Goal: Task Accomplishment & Management: Manage account settings

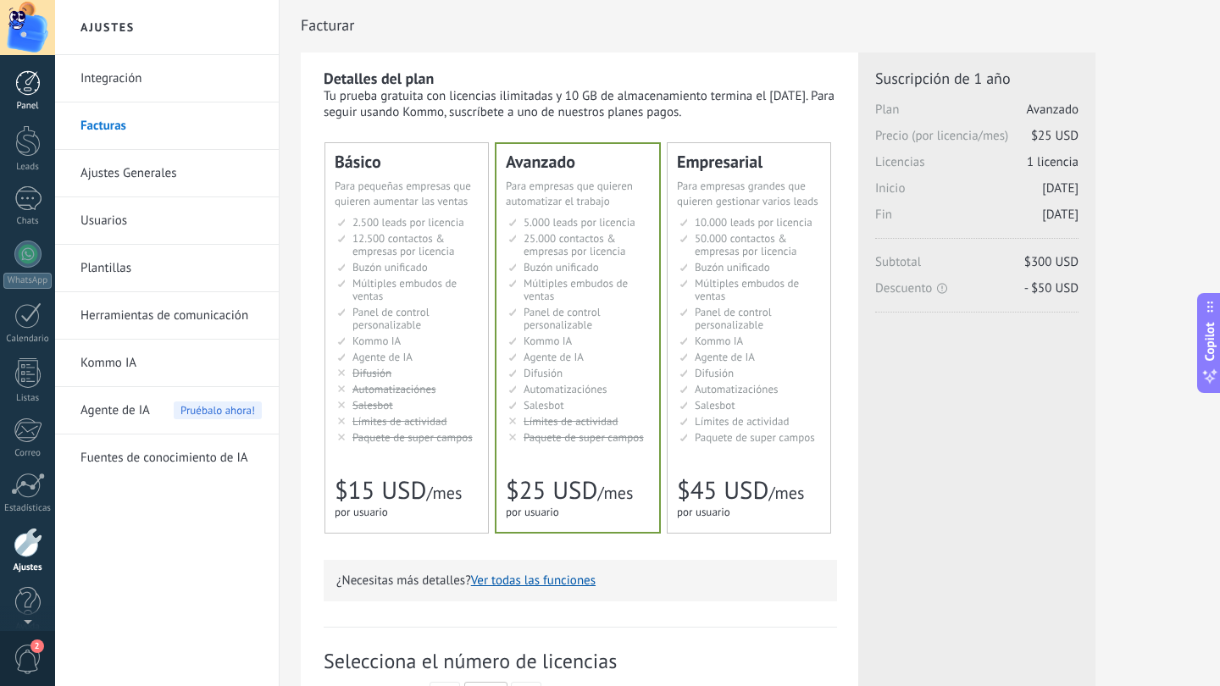
click at [27, 83] on div at bounding box center [27, 82] width 25 height 25
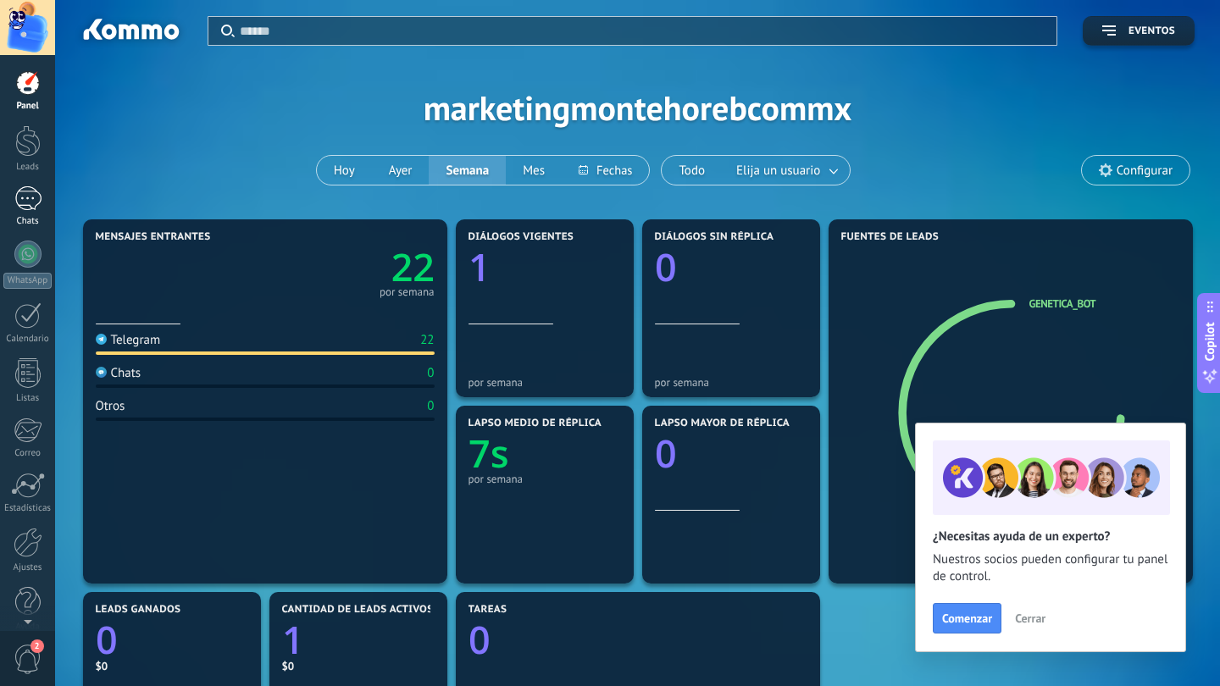
click at [32, 202] on div "1" at bounding box center [27, 198] width 27 height 25
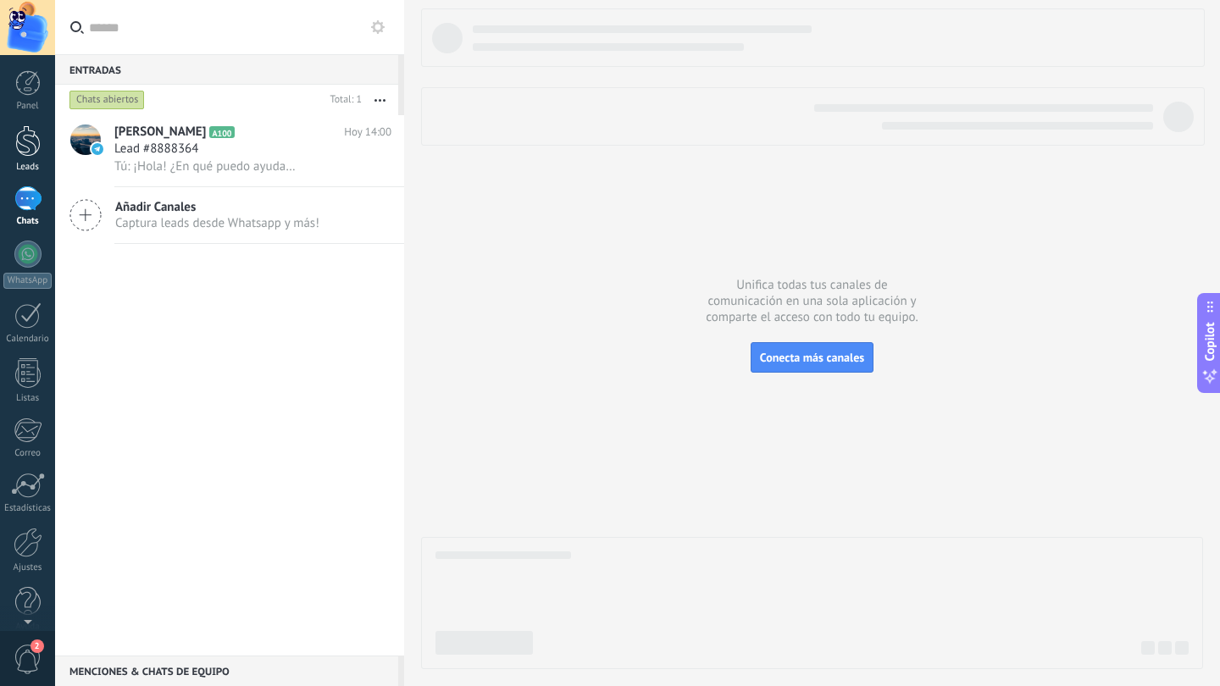
click at [32, 147] on div at bounding box center [27, 140] width 25 height 31
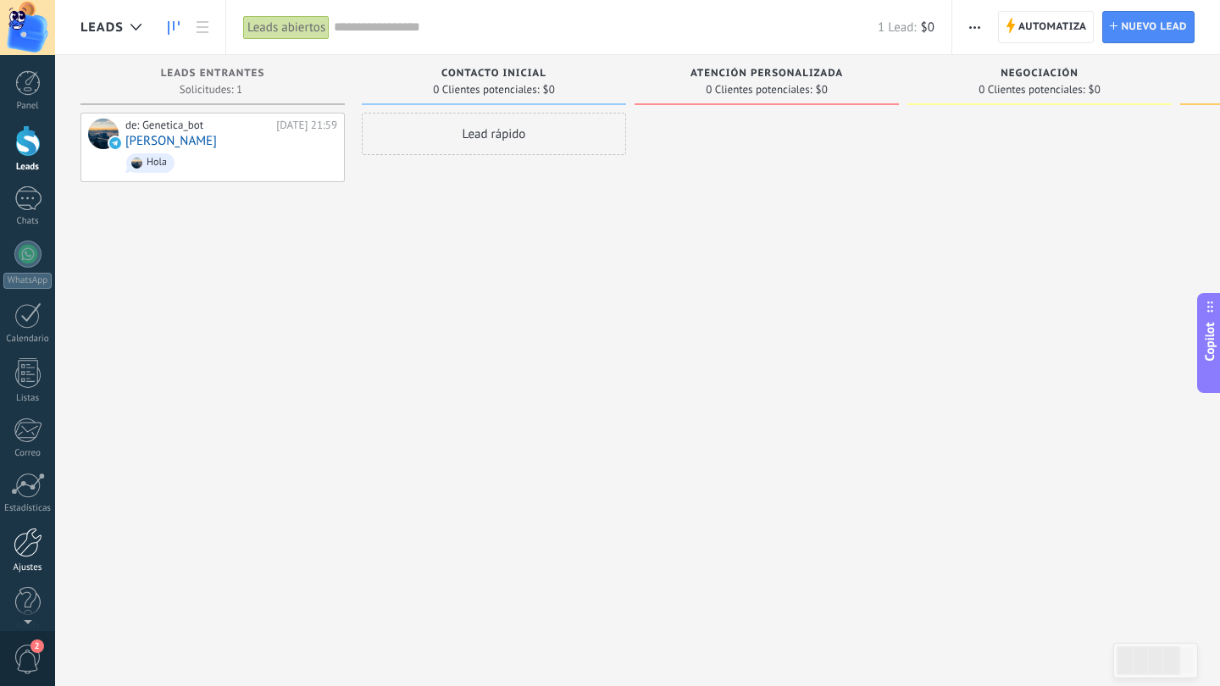
click at [27, 543] on div at bounding box center [28, 543] width 29 height 30
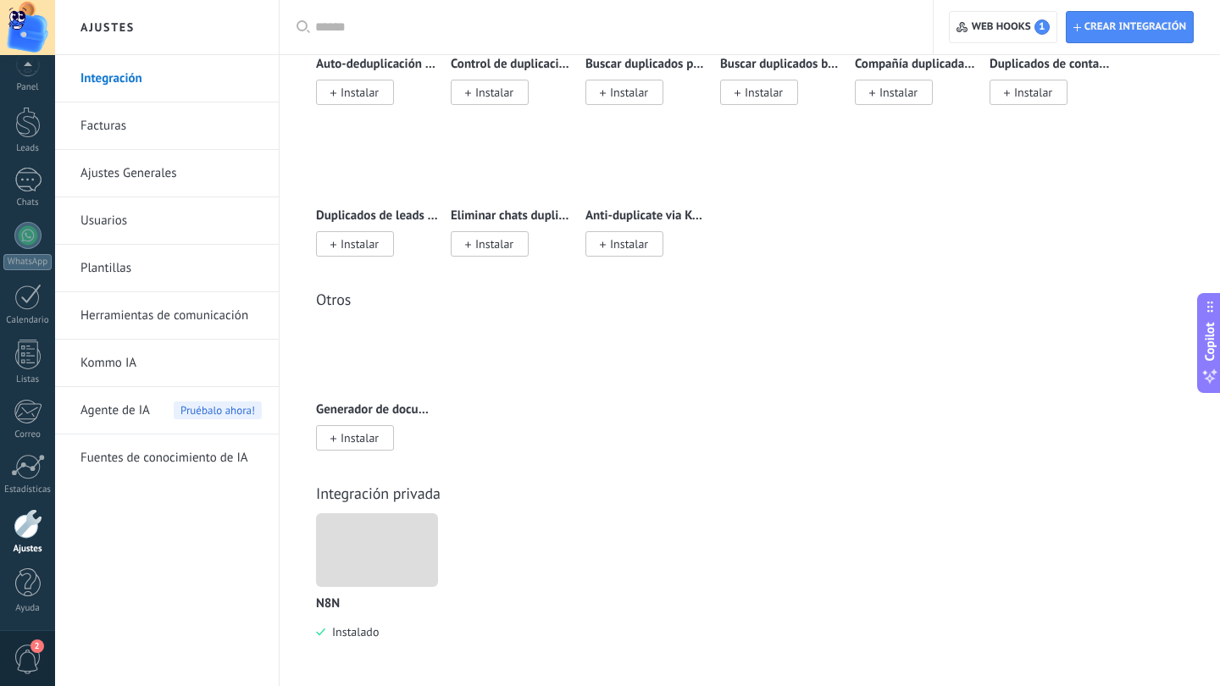
scroll to position [7592, 0]
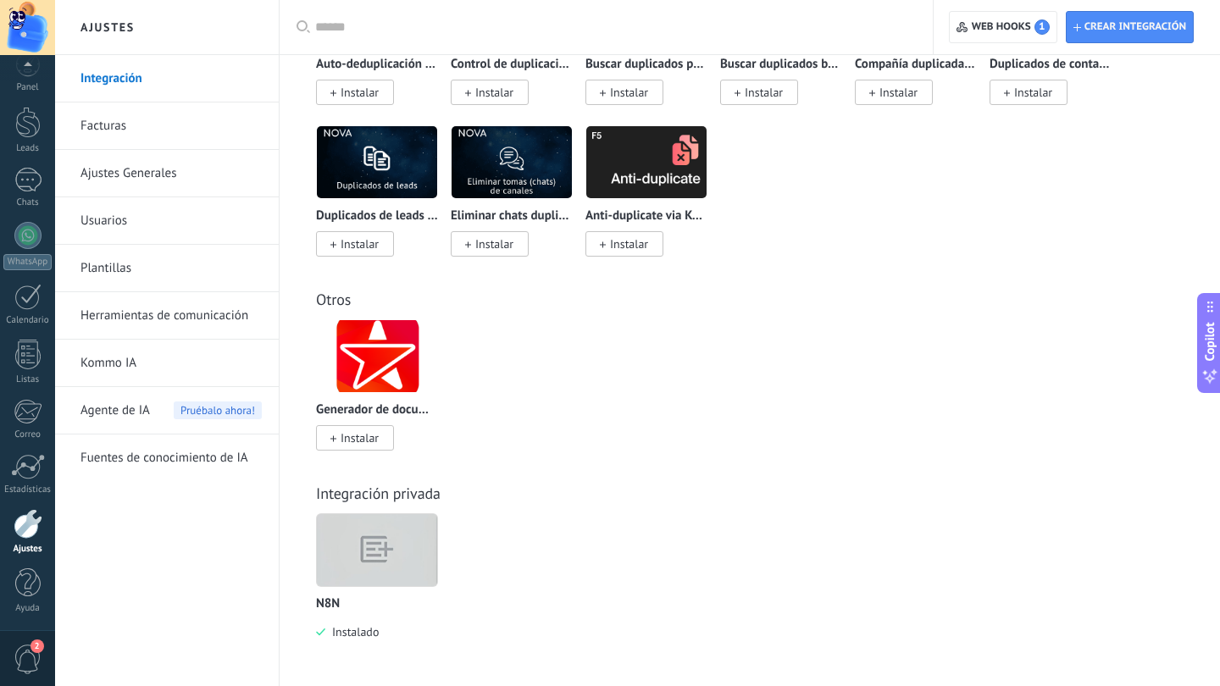
click at [386, 550] on img at bounding box center [377, 550] width 120 height 92
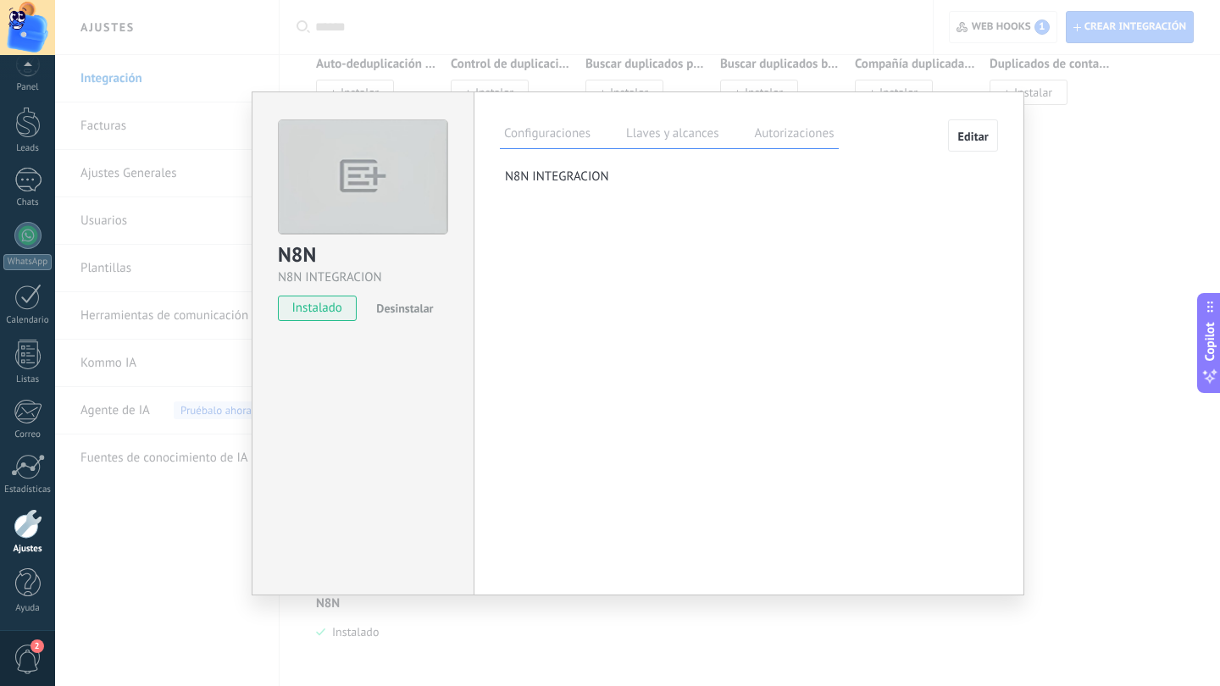
click at [670, 131] on label "Llaves y alcances" at bounding box center [672, 136] width 101 height 25
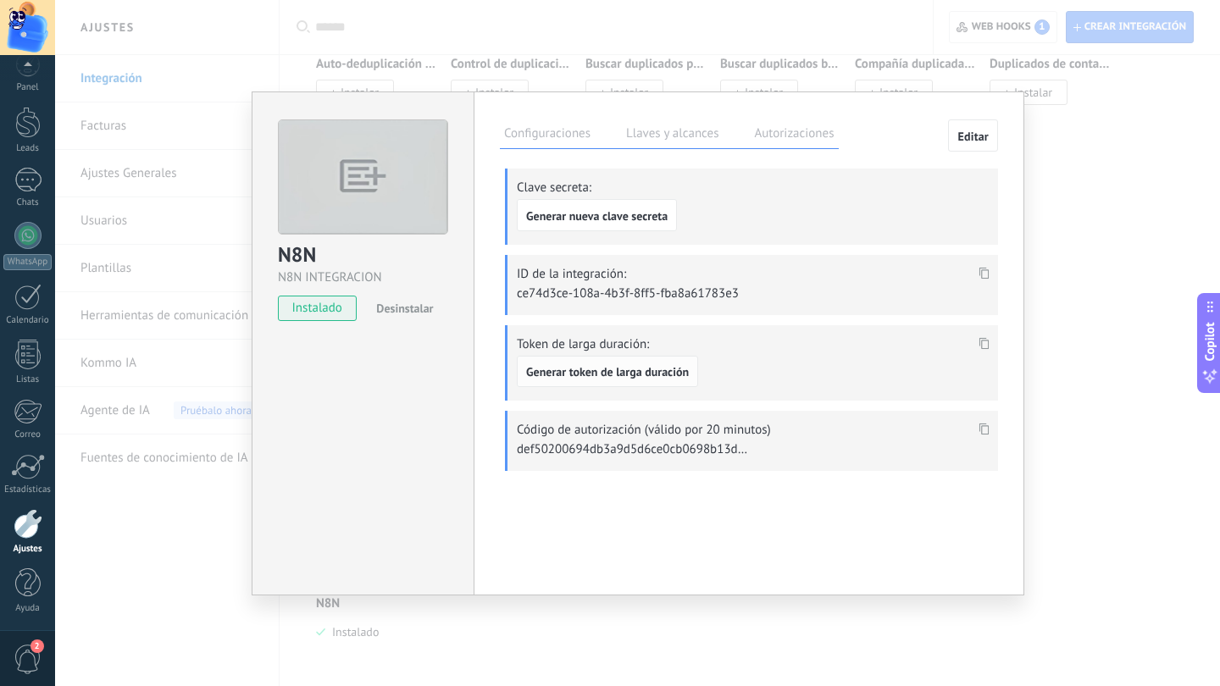
click at [630, 374] on span "Generar token de larga duración" at bounding box center [607, 372] width 163 height 12
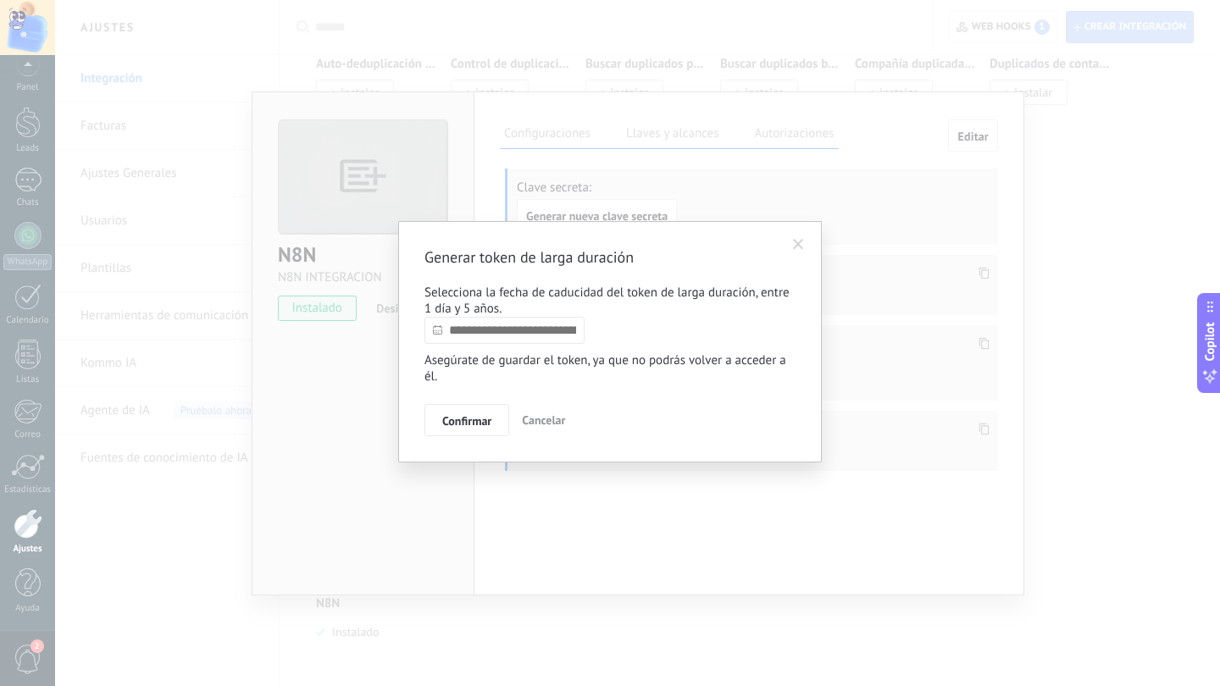
click at [563, 344] on input "text" at bounding box center [504, 330] width 160 height 27
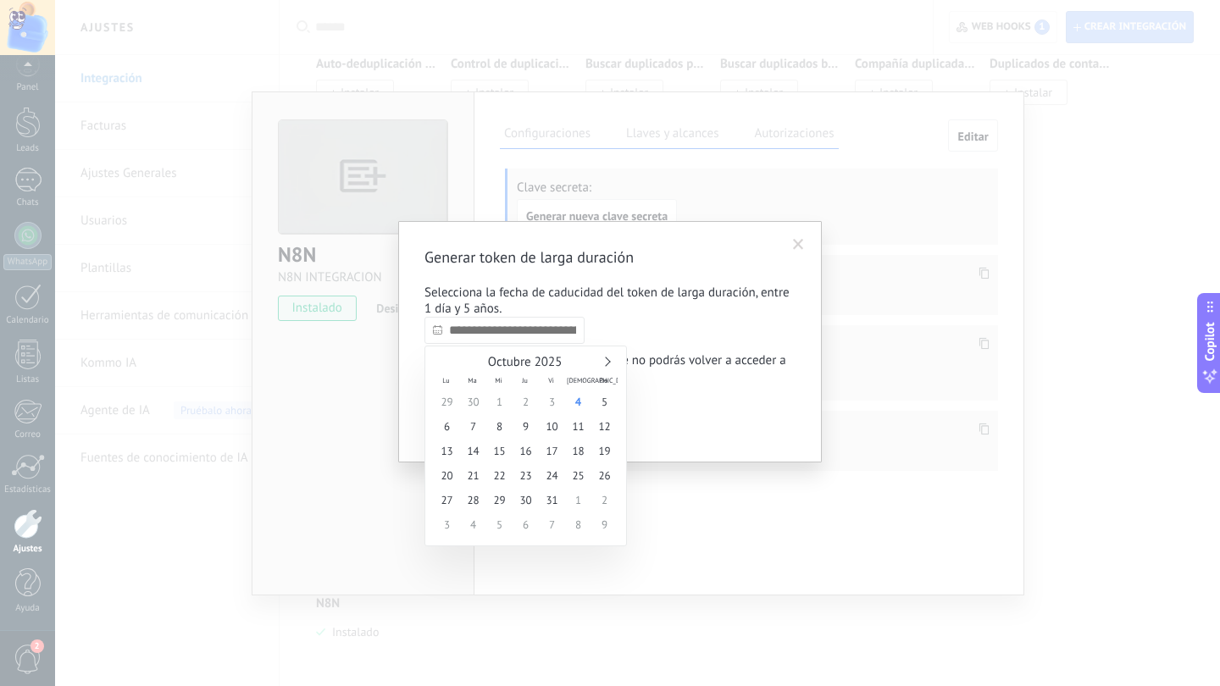
click at [605, 361] on link at bounding box center [605, 361] width 9 height 9
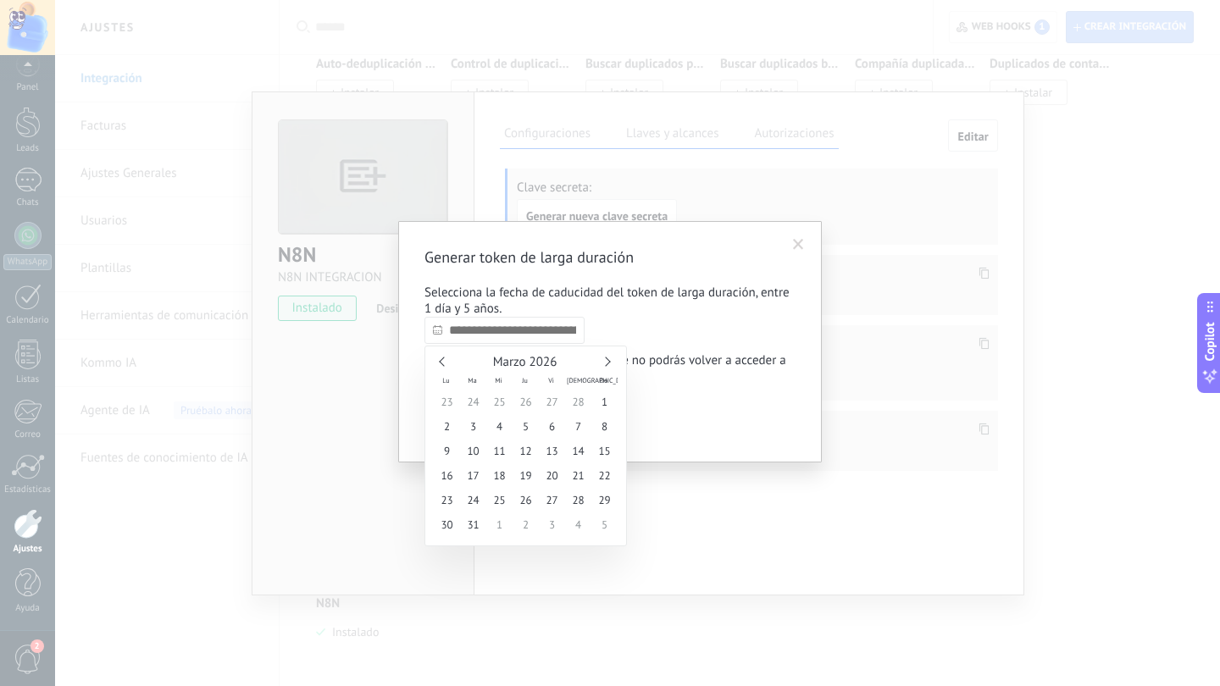
click at [605, 361] on link at bounding box center [605, 361] width 9 height 9
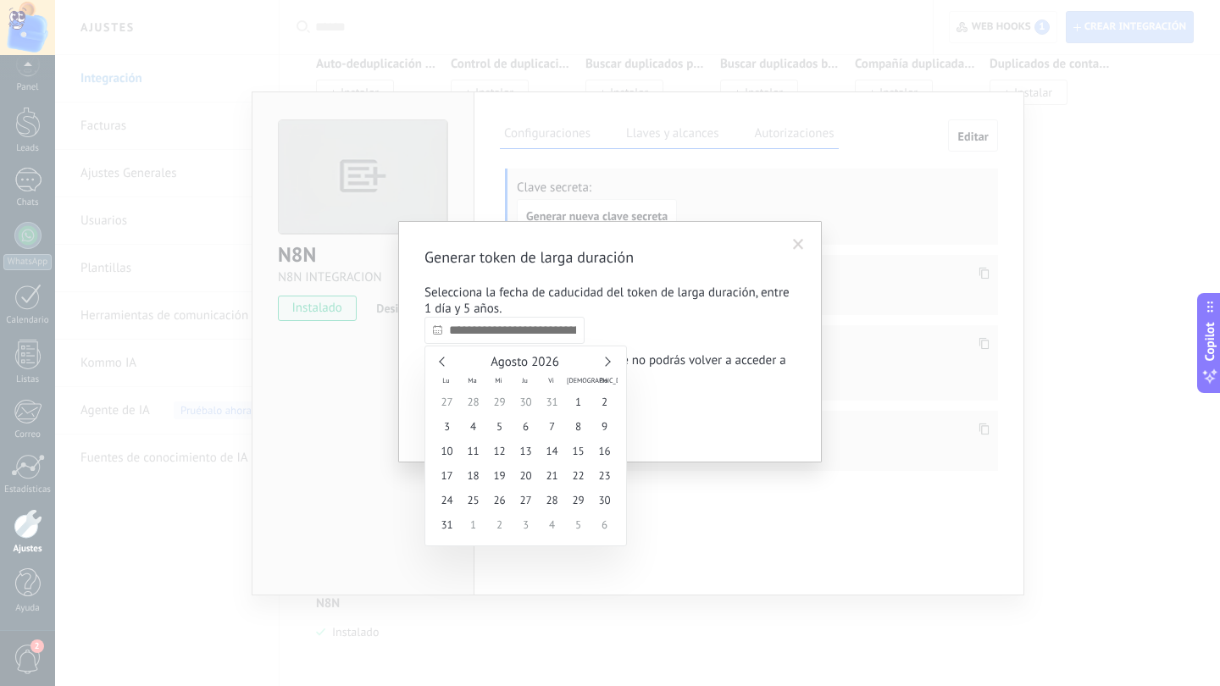
click at [605, 361] on link at bounding box center [605, 361] width 9 height 9
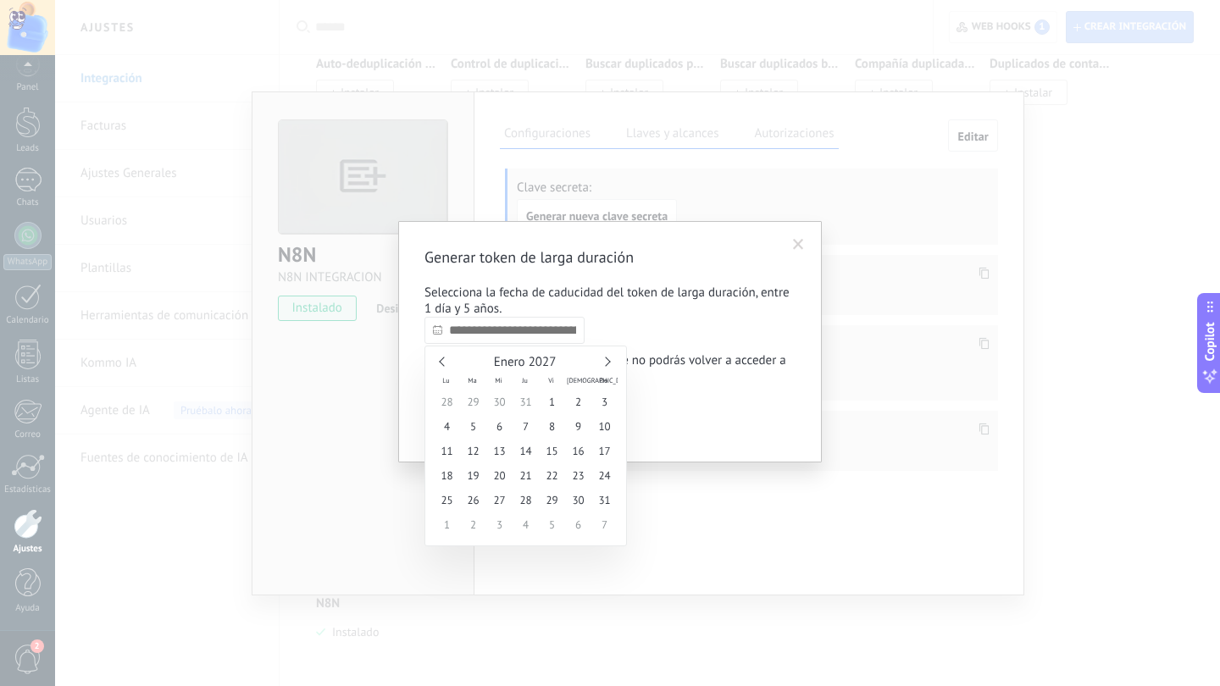
click at [605, 361] on link at bounding box center [605, 361] width 9 height 9
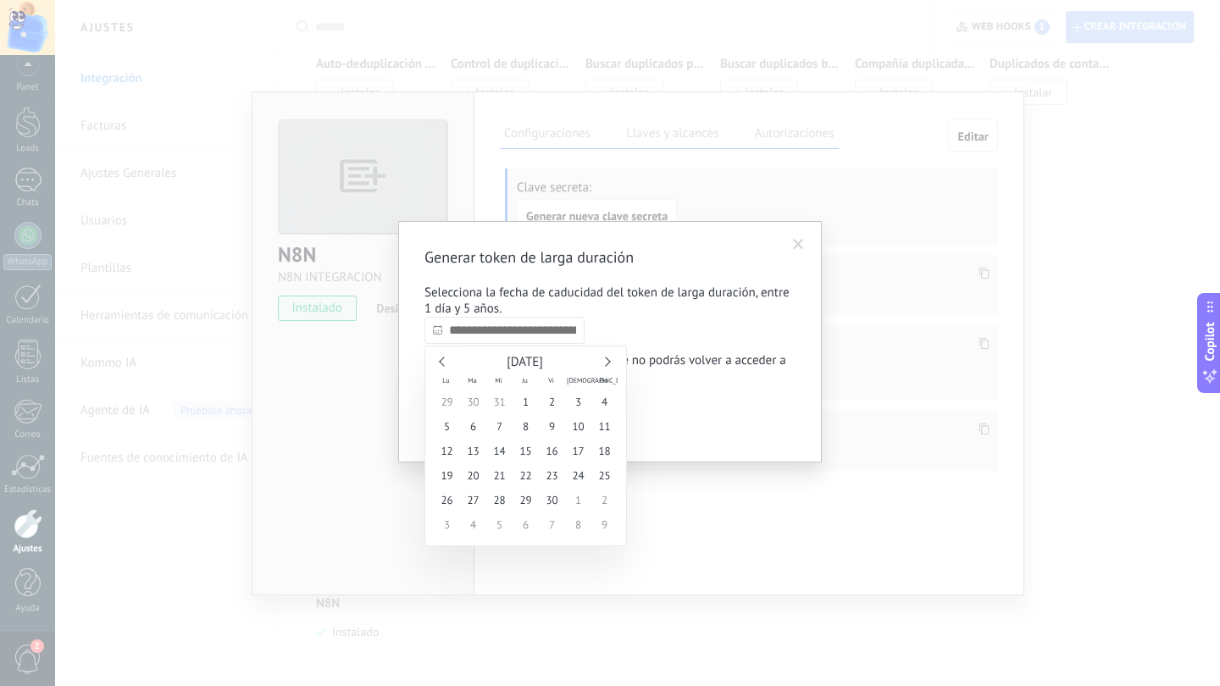
click at [605, 361] on link at bounding box center [605, 361] width 9 height 9
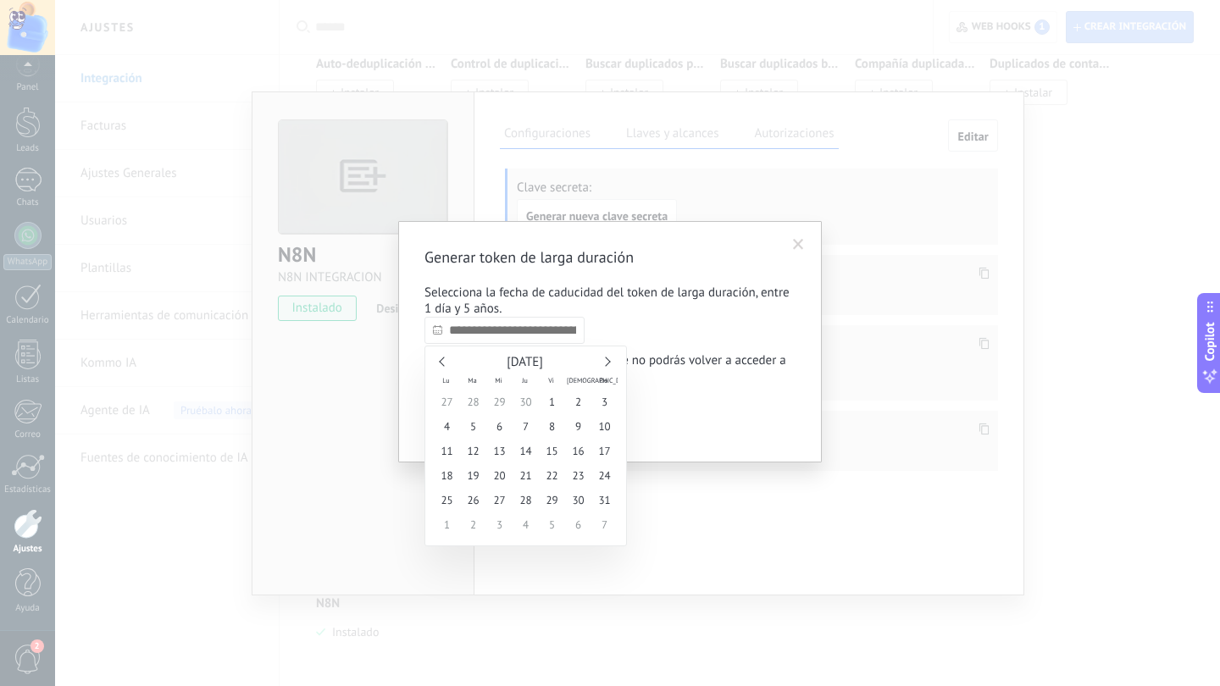
click at [605, 361] on link at bounding box center [605, 361] width 9 height 9
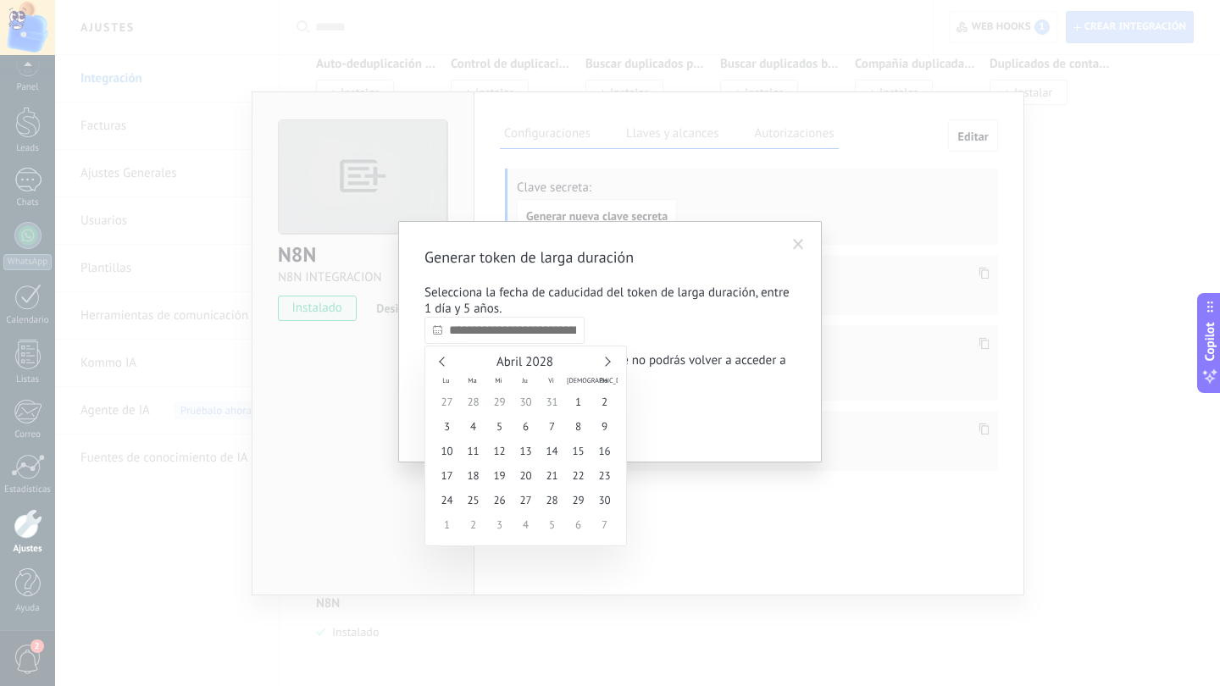
click at [605, 361] on link at bounding box center [605, 361] width 9 height 9
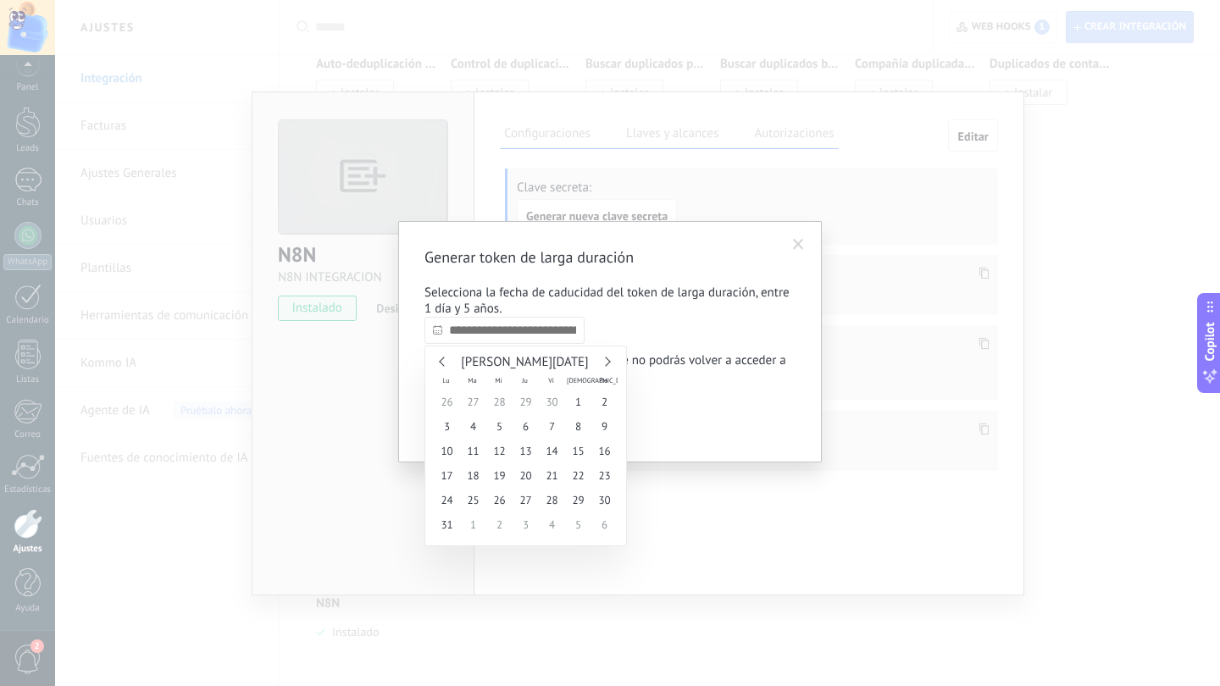
click at [605, 361] on link at bounding box center [605, 361] width 9 height 9
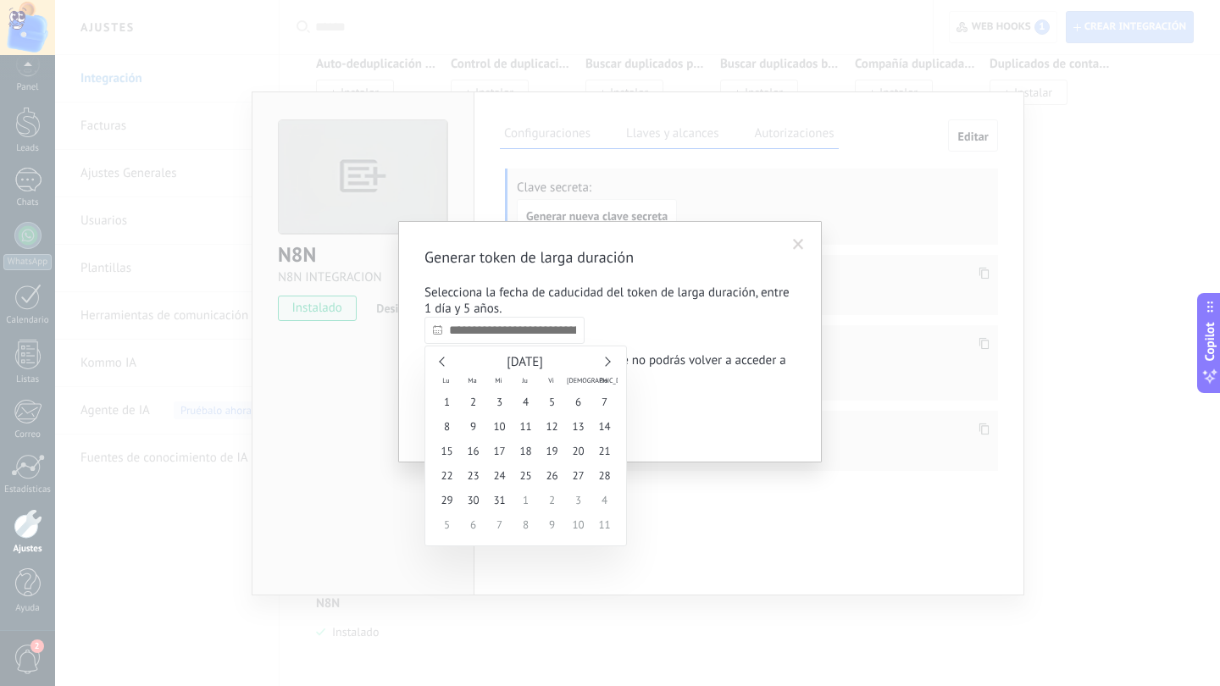
click at [605, 361] on link at bounding box center [605, 361] width 9 height 9
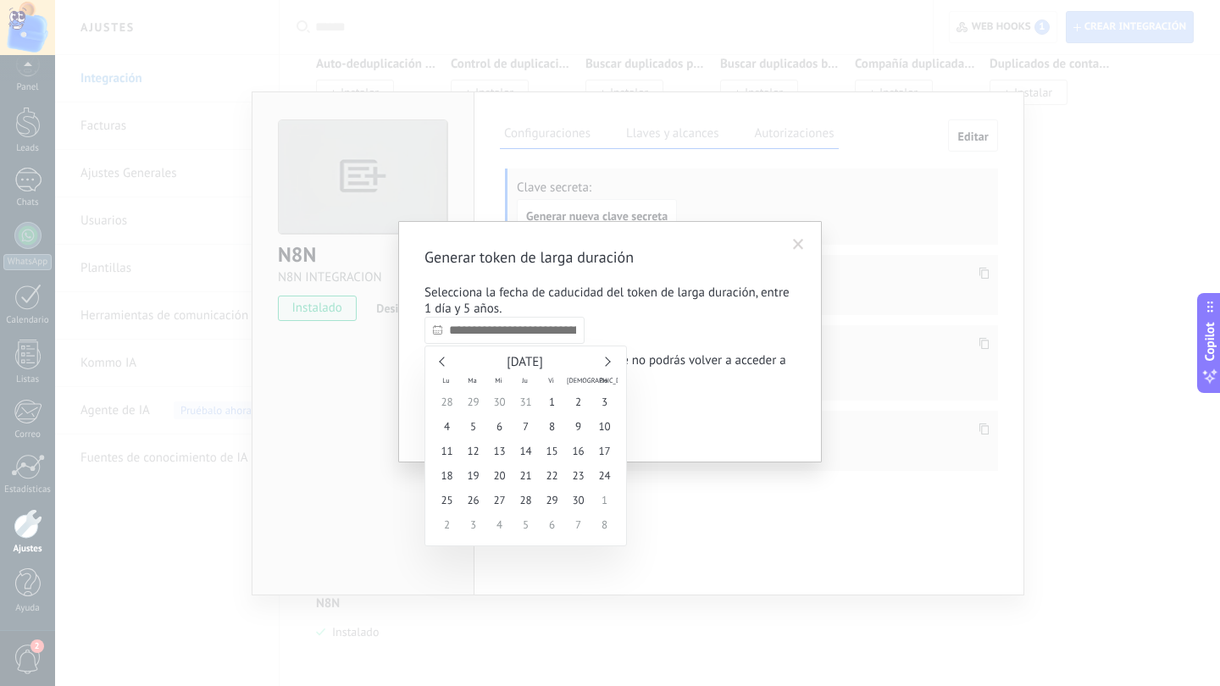
click at [605, 361] on link at bounding box center [605, 361] width 9 height 9
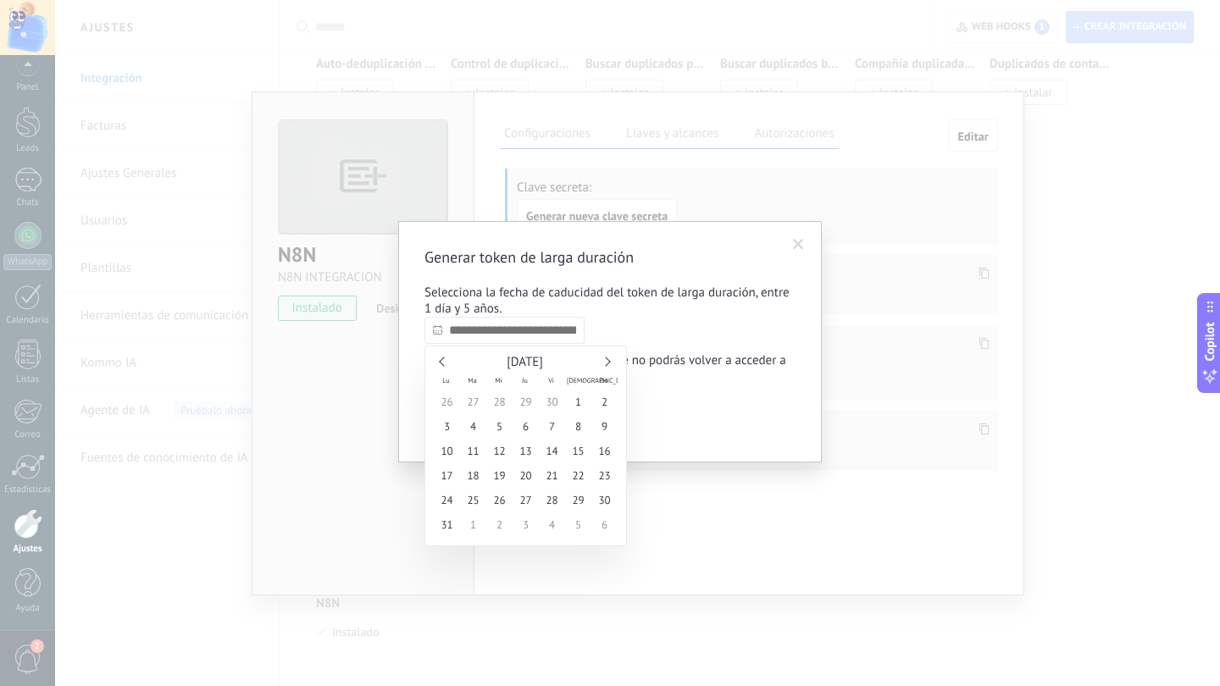
click at [605, 361] on link at bounding box center [605, 361] width 9 height 9
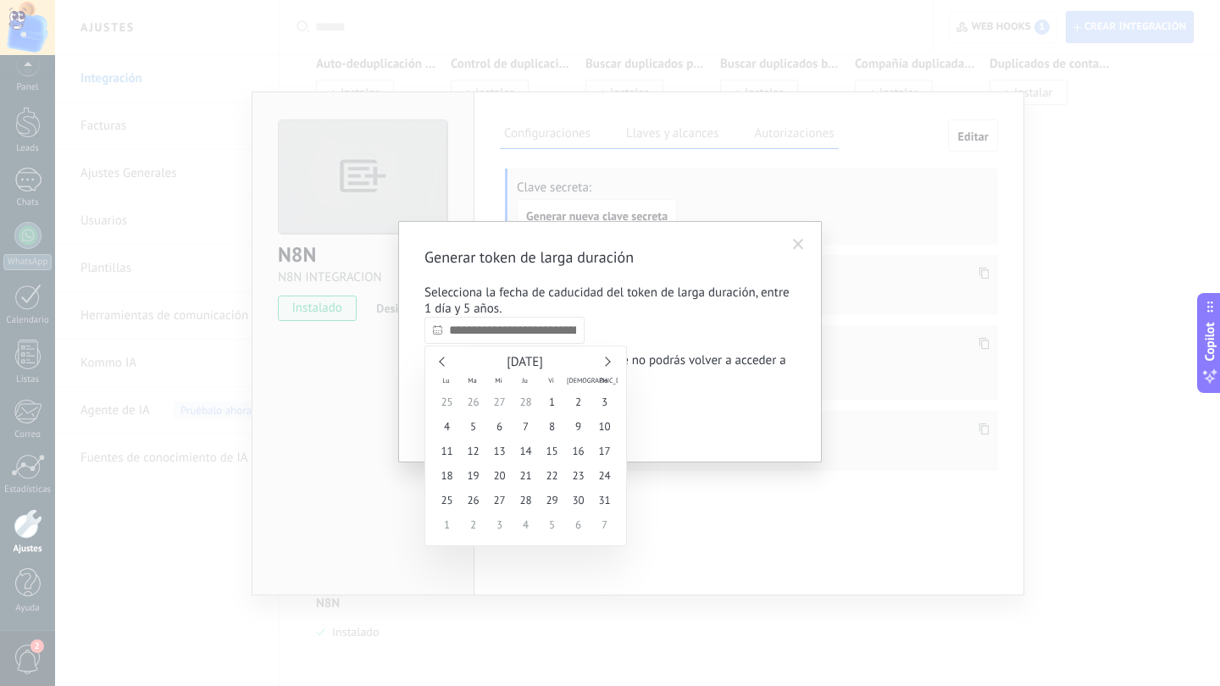
click at [605, 361] on link at bounding box center [605, 361] width 9 height 9
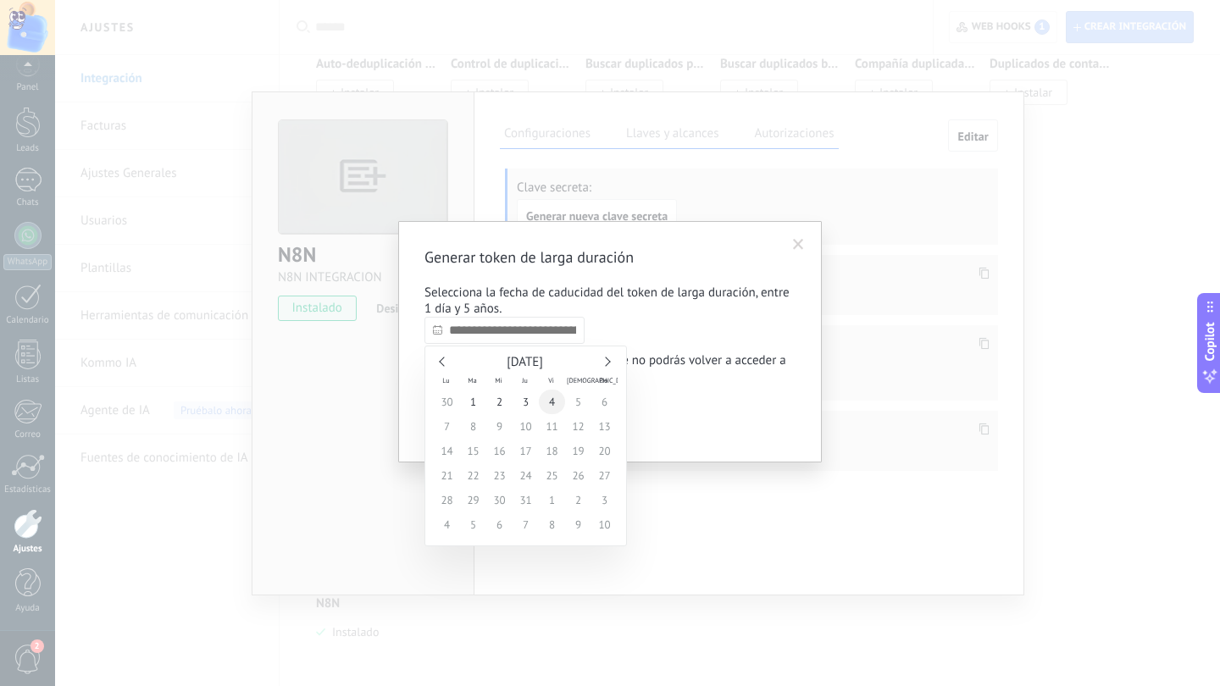
type input "**********"
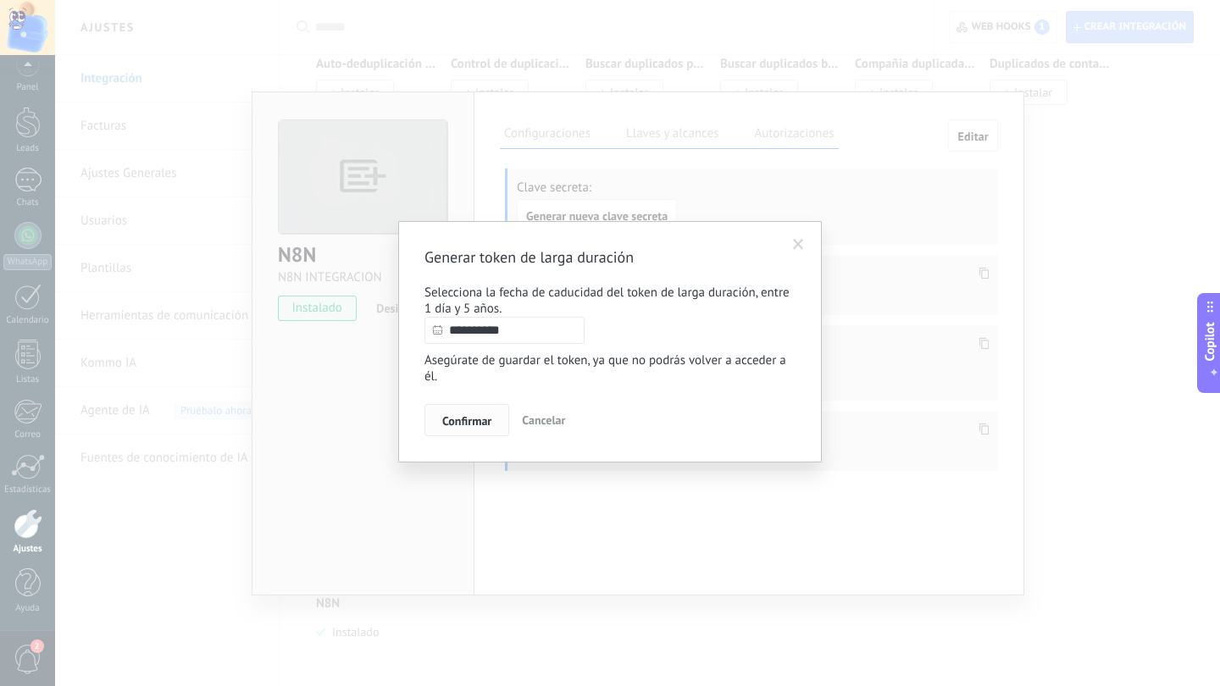
click at [466, 414] on button "Confirmar" at bounding box center [466, 420] width 85 height 32
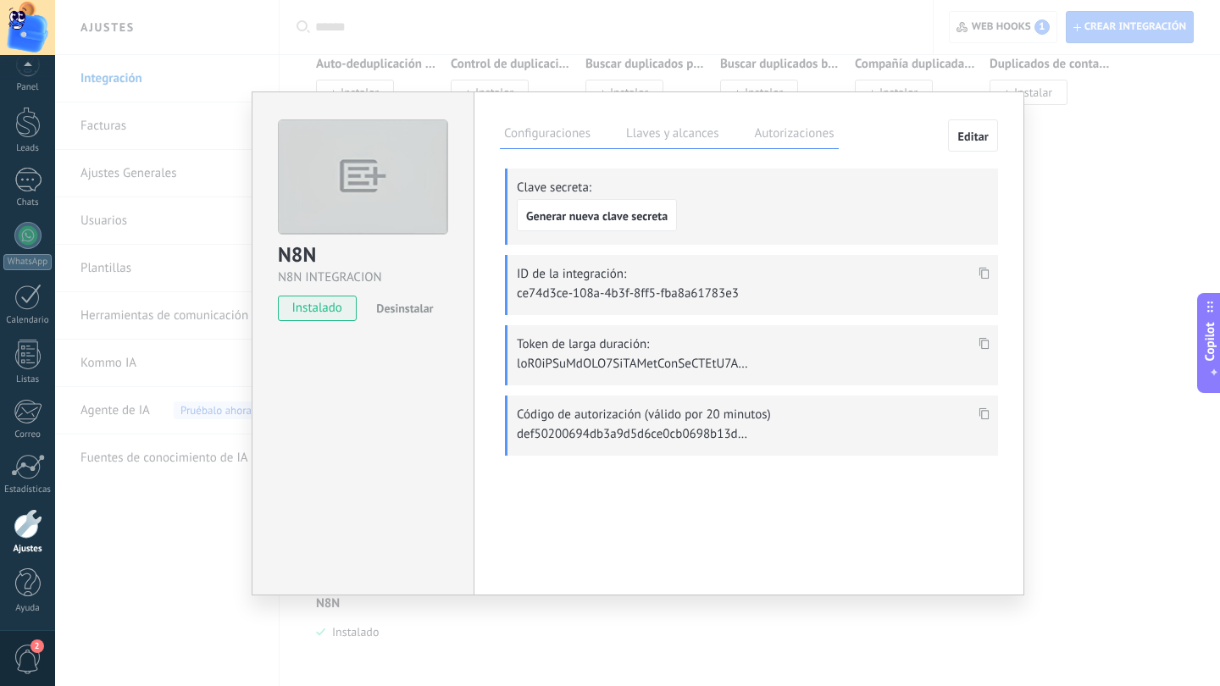
click at [983, 339] on use at bounding box center [984, 343] width 10 height 12
click at [980, 339] on icon at bounding box center [984, 343] width 10 height 12
click at [189, 168] on div "N8N N8N INTEGRACION instalado Desinstalar Configuraciones Llaves y alcances Aut…" at bounding box center [637, 343] width 1165 height 686
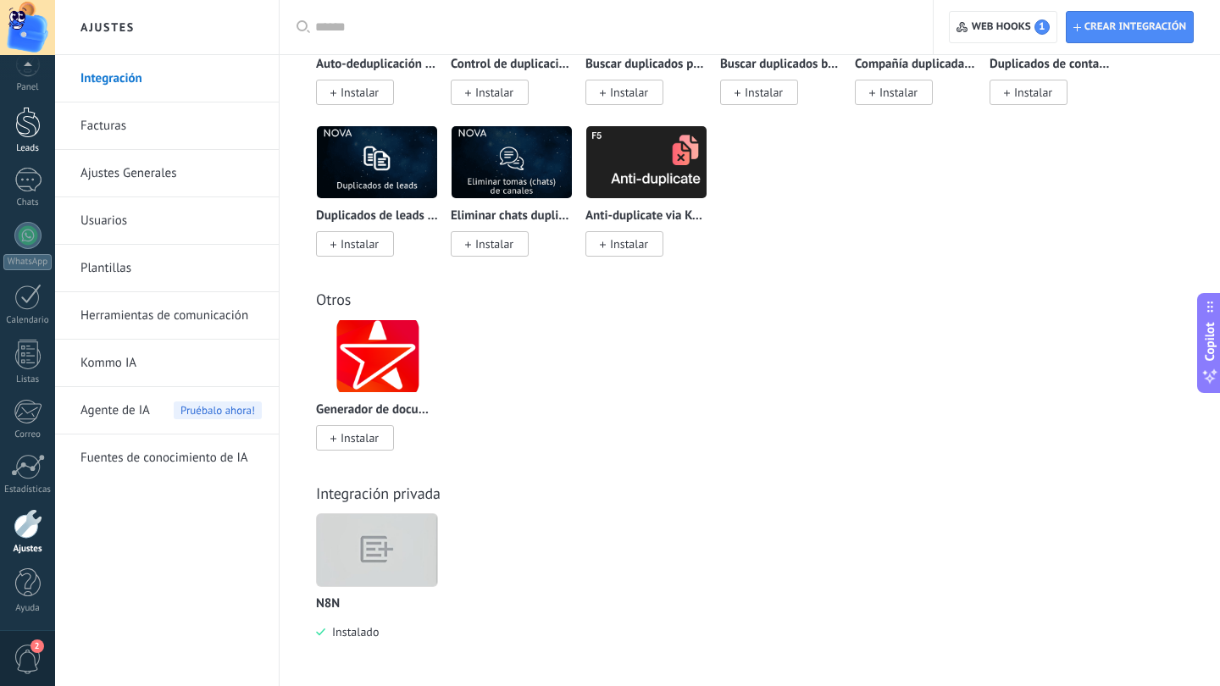
click at [35, 123] on div at bounding box center [27, 122] width 25 height 31
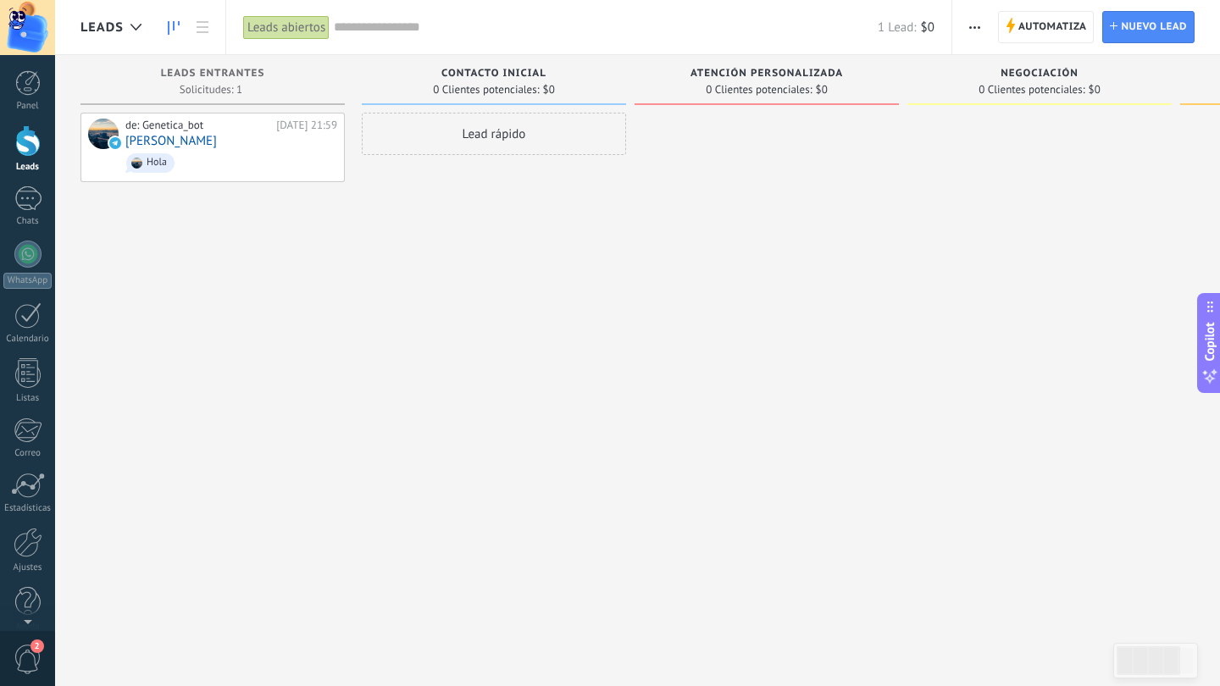
click at [724, 75] on span "Atención personalizada" at bounding box center [767, 74] width 153 height 12
click at [753, 71] on span "Atención personalizada" at bounding box center [767, 74] width 153 height 12
click at [835, 97] on div "Atención personalizada 0 Clientes potenciales: $0" at bounding box center [767, 80] width 264 height 50
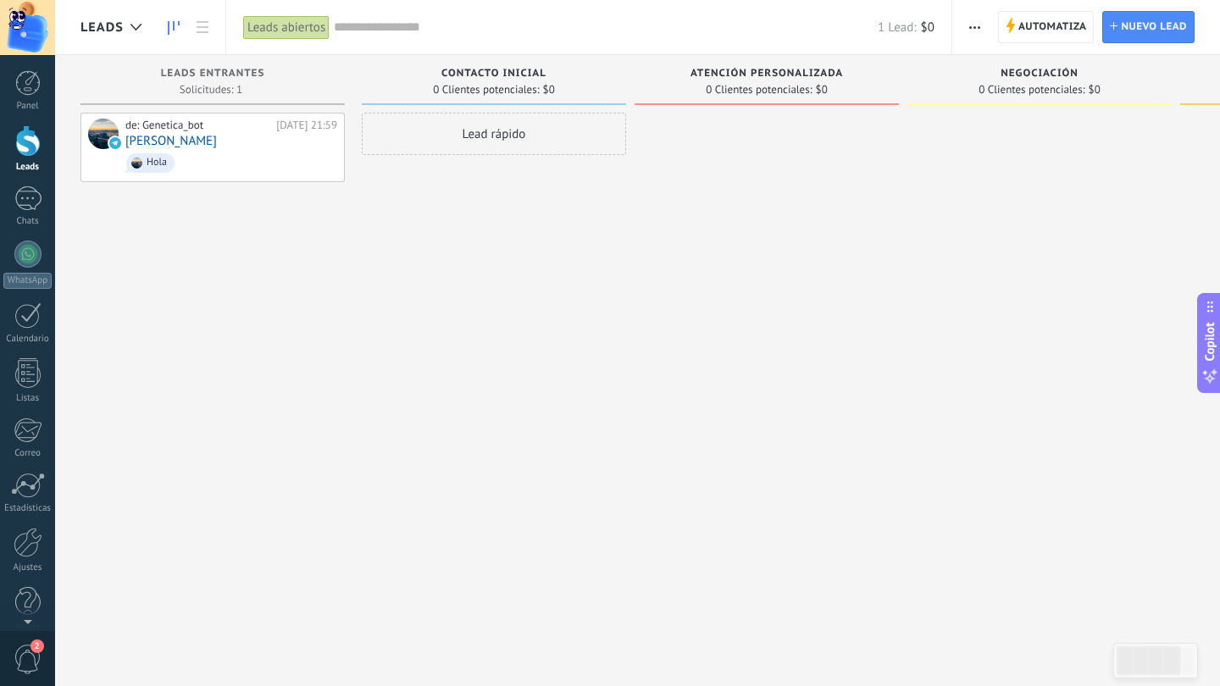
click at [839, 81] on div "Atención personalizada" at bounding box center [766, 75] width 247 height 14
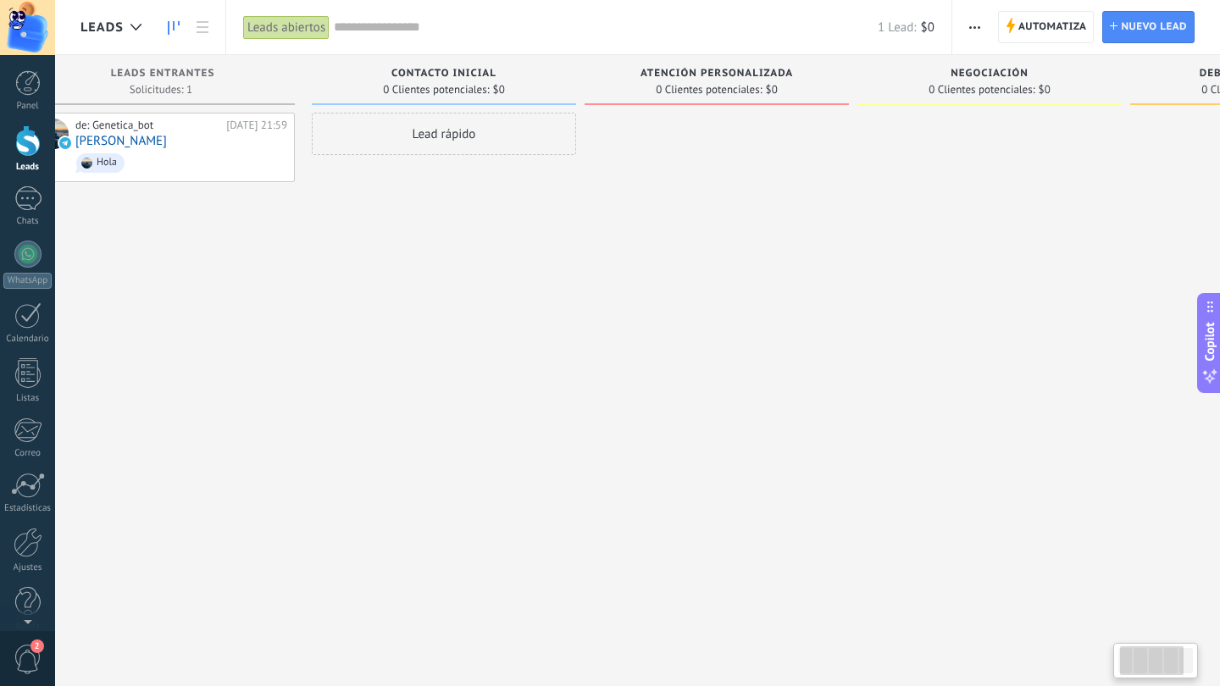
click at [790, 75] on span "Atención personalizada" at bounding box center [717, 74] width 153 height 12
click at [724, 61] on div "Atención personalizada 0 Clientes potenciales: $0" at bounding box center [717, 80] width 264 height 50
click at [709, 85] on span "0 Clientes potenciales:" at bounding box center [709, 90] width 106 height 10
click at [707, 72] on span "Atención personalizada" at bounding box center [717, 74] width 153 height 12
click at [691, 81] on div "Atención personalizada" at bounding box center [716, 75] width 247 height 14
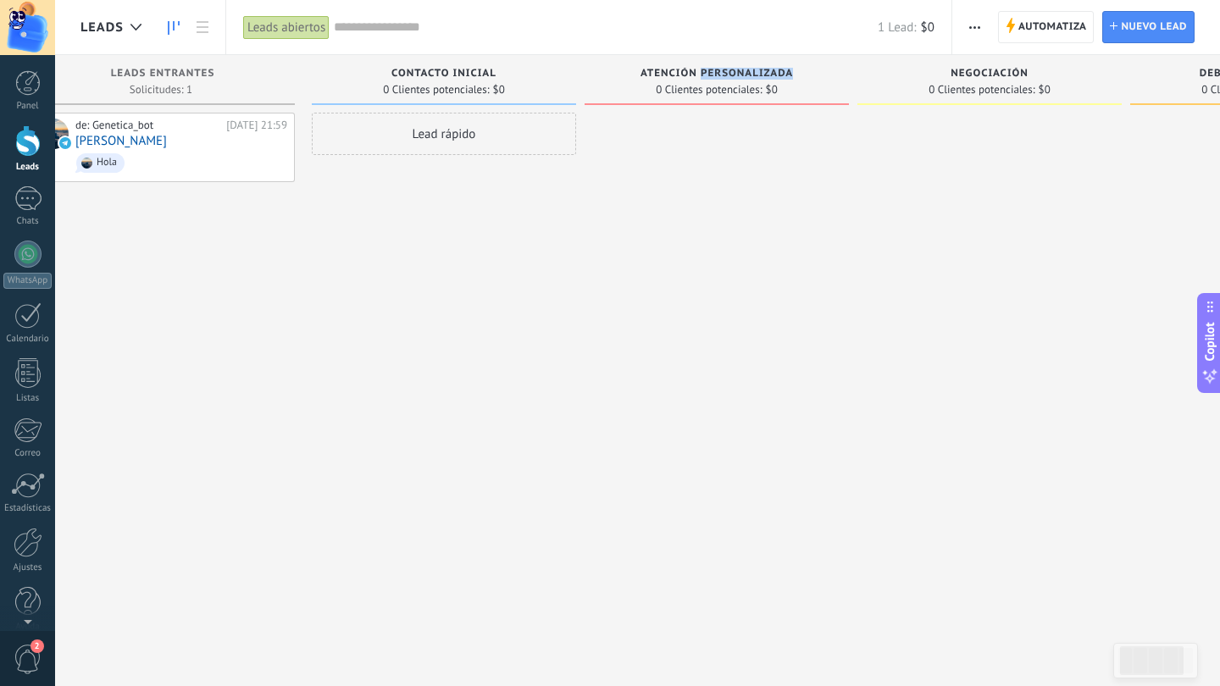
click at [691, 81] on div "Atención personalizada" at bounding box center [716, 75] width 247 height 14
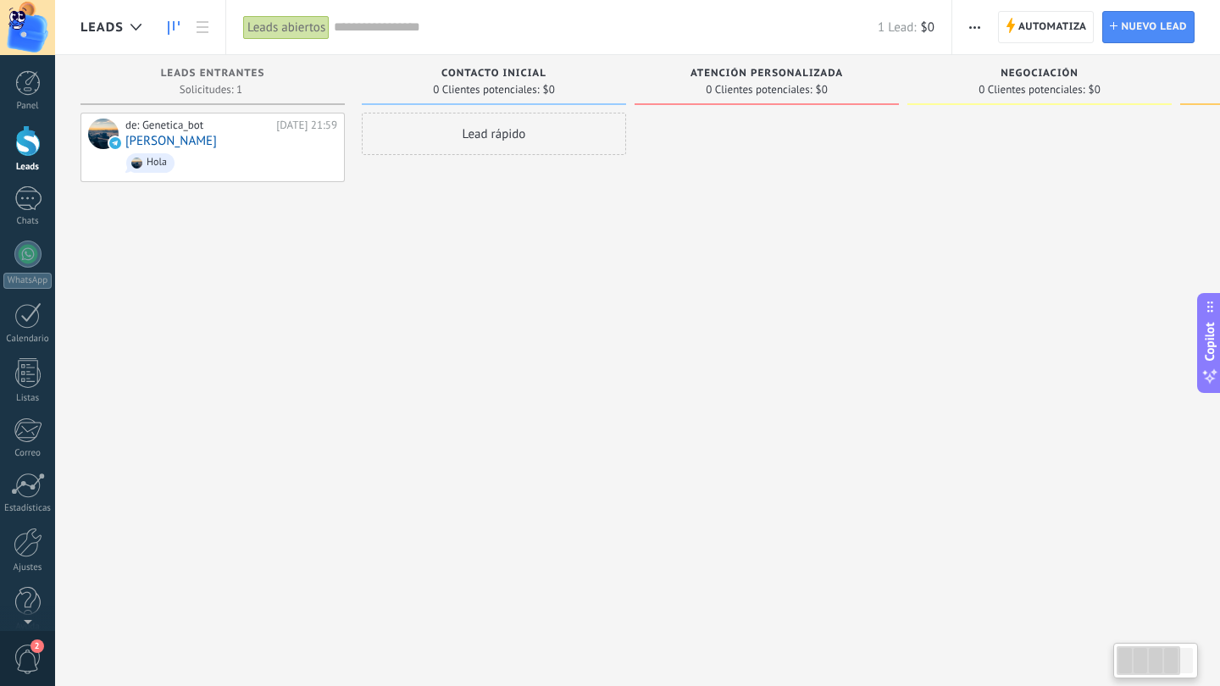
click at [680, 136] on div at bounding box center [767, 345] width 264 height 465
click at [552, 88] on span "$0" at bounding box center [549, 90] width 12 height 10
click at [308, 88] on div "Solicitudes: 1 0 0 0 1 0 0 0 1" at bounding box center [212, 89] width 247 height 14
drag, startPoint x: 723, startPoint y: 69, endPoint x: 656, endPoint y: 65, distance: 67.1
click at [613, 69] on div "Leads Entrantes Solicitudes: 1 0 0 0 1 0 0 0 1 de: Genetica_bot [DATE] 21:59 [P…" at bounding box center [775, 316] width 1390 height 523
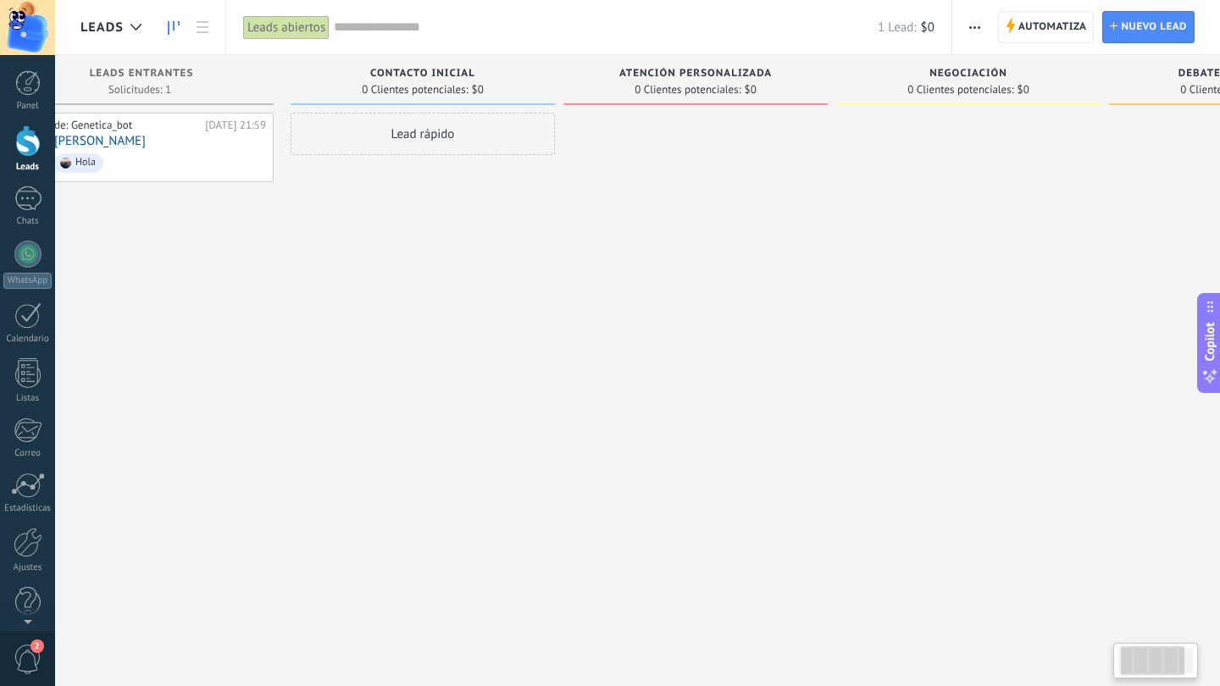
drag, startPoint x: 700, startPoint y: 84, endPoint x: 630, endPoint y: 91, distance: 70.6
click at [630, 91] on div "0 Clientes potenciales: $0" at bounding box center [695, 89] width 247 height 14
click at [685, 75] on span "Atención personalizada" at bounding box center [696, 74] width 153 height 12
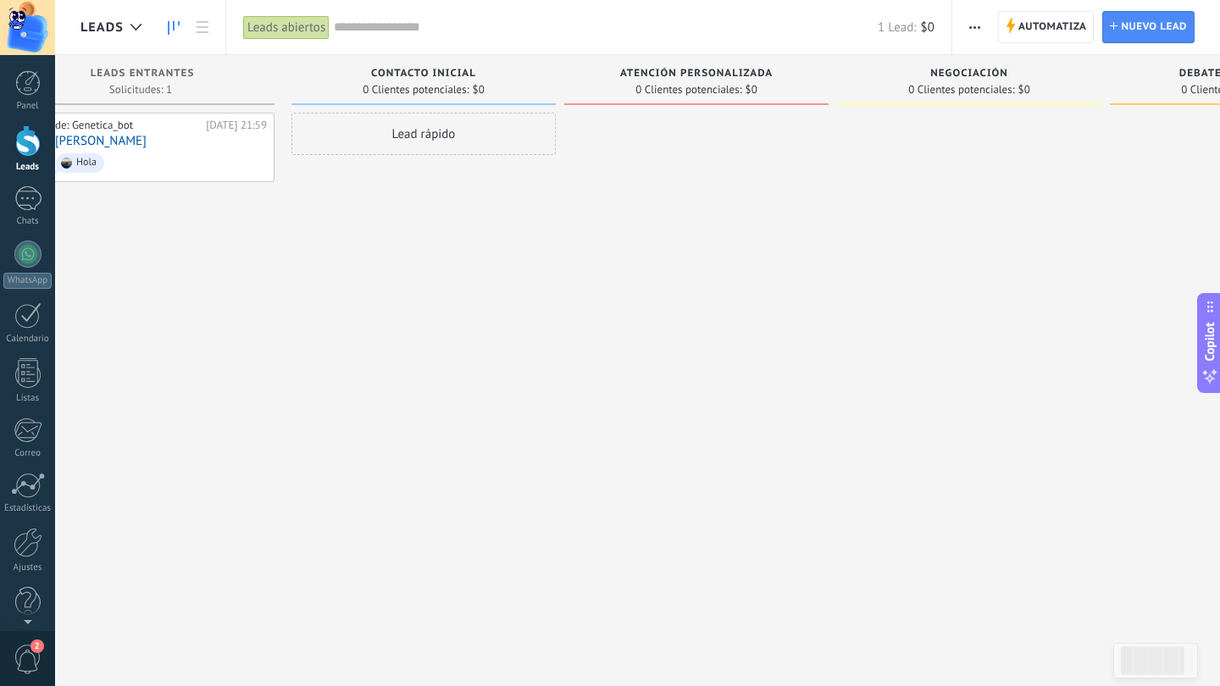
click at [735, 92] on span "0 Clientes potenciales:" at bounding box center [688, 90] width 106 height 10
click at [781, 82] on div "0 Clientes potenciales: $0" at bounding box center [696, 89] width 247 height 14
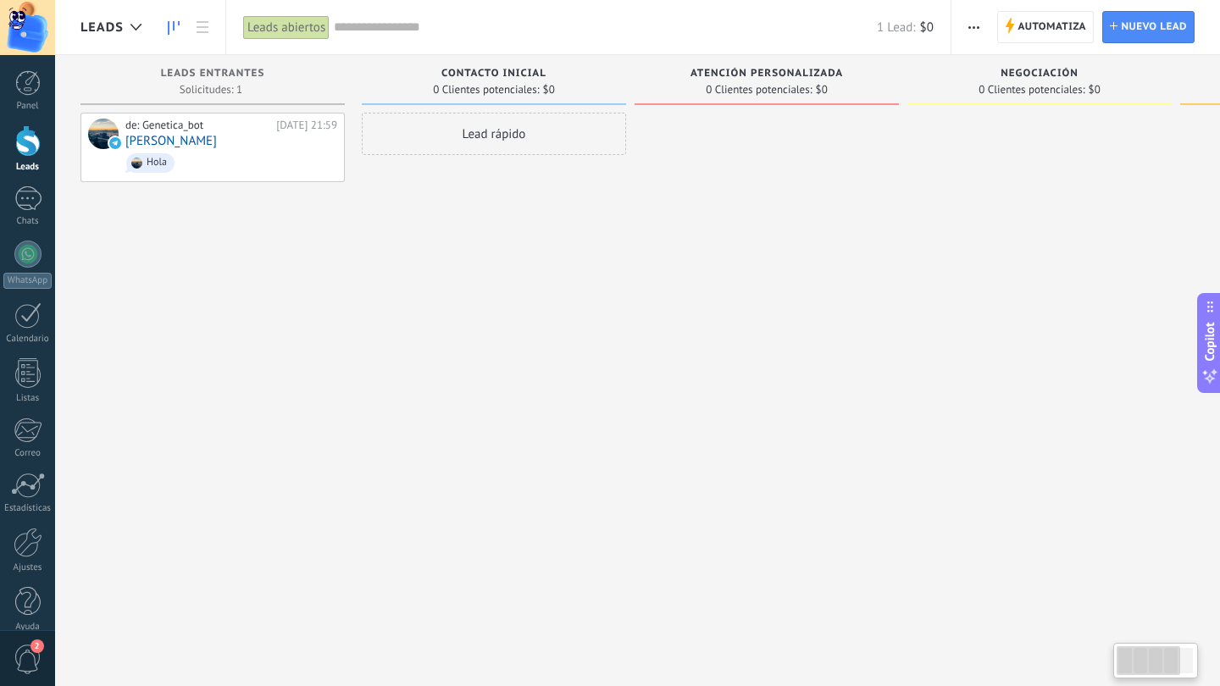
click at [790, 79] on span "Atención personalizada" at bounding box center [767, 74] width 153 height 12
click at [708, 78] on span "Atención personalizada" at bounding box center [767, 74] width 153 height 12
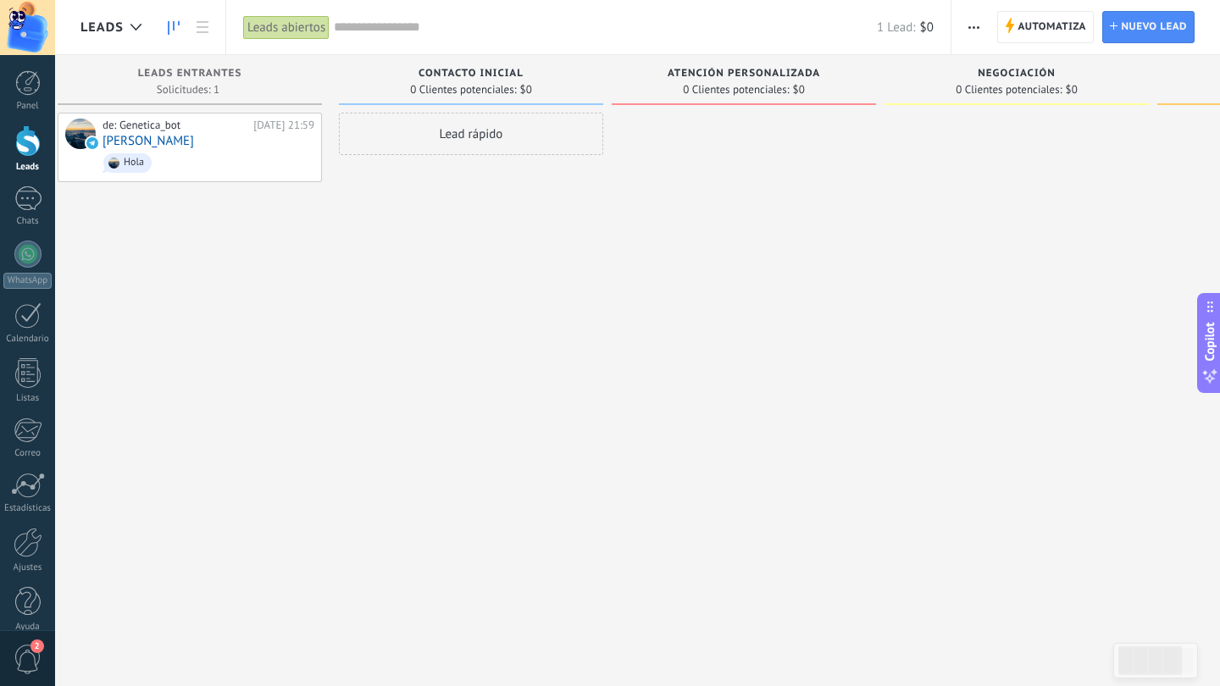
click at [661, 81] on div "Atención personalizada" at bounding box center [743, 75] width 247 height 14
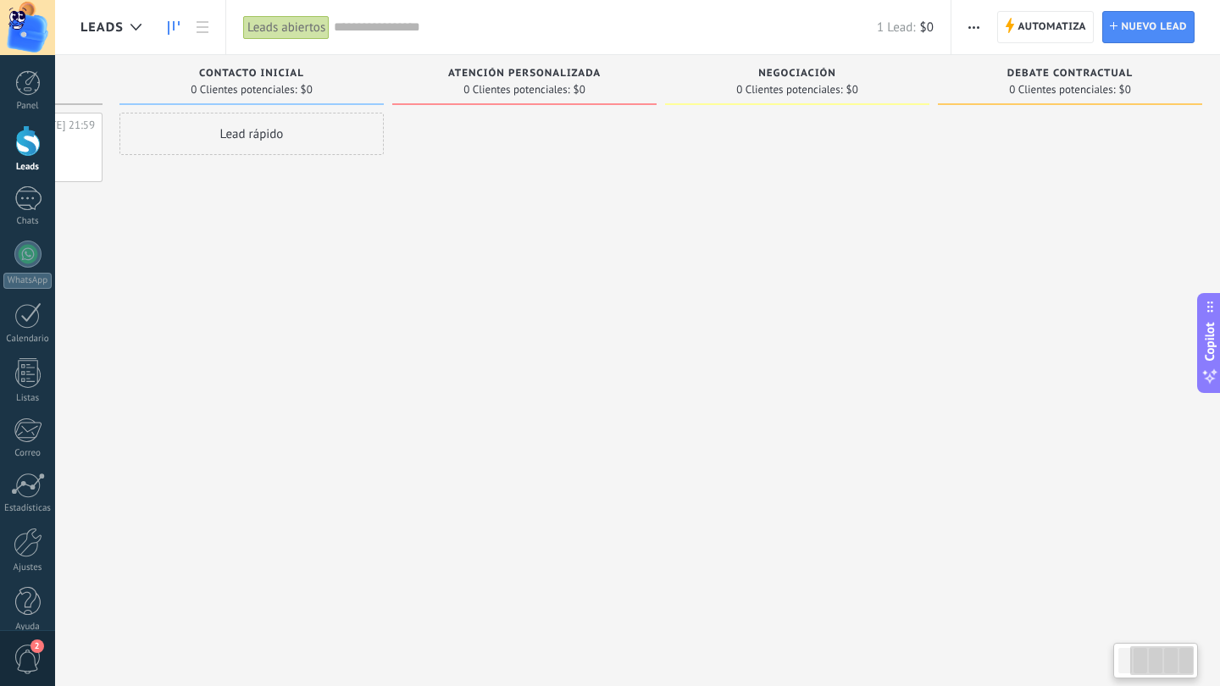
scroll to position [0, 250]
click at [513, 68] on span "Atención personalizada" at bounding box center [517, 74] width 153 height 12
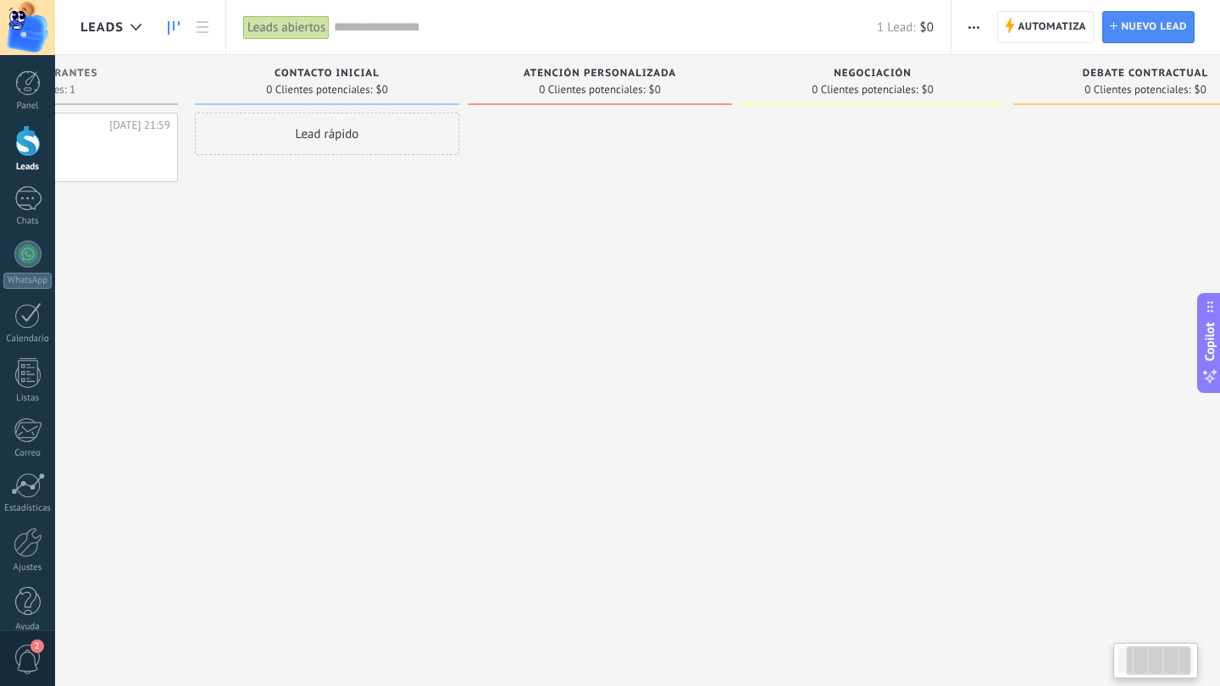
drag, startPoint x: 424, startPoint y: 69, endPoint x: 507, endPoint y: 69, distance: 83.0
click at [507, 69] on div "Atención personalizada" at bounding box center [599, 75] width 247 height 14
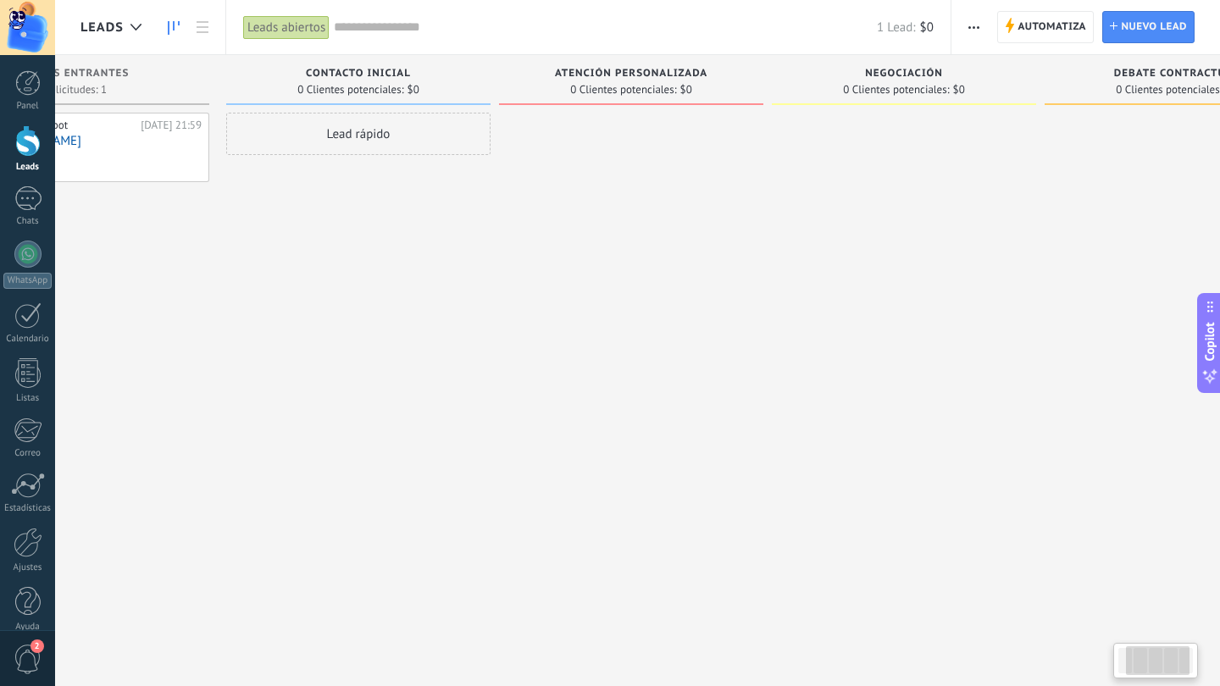
drag, startPoint x: 523, startPoint y: 67, endPoint x: 555, endPoint y: 67, distance: 32.2
click at [555, 67] on div "Atención personalizada 0 Clientes potenciales: $0" at bounding box center [631, 80] width 264 height 50
drag, startPoint x: 707, startPoint y: 72, endPoint x: 557, endPoint y: 75, distance: 150.0
click at [557, 75] on span "Atención personalizada" at bounding box center [632, 74] width 153 height 12
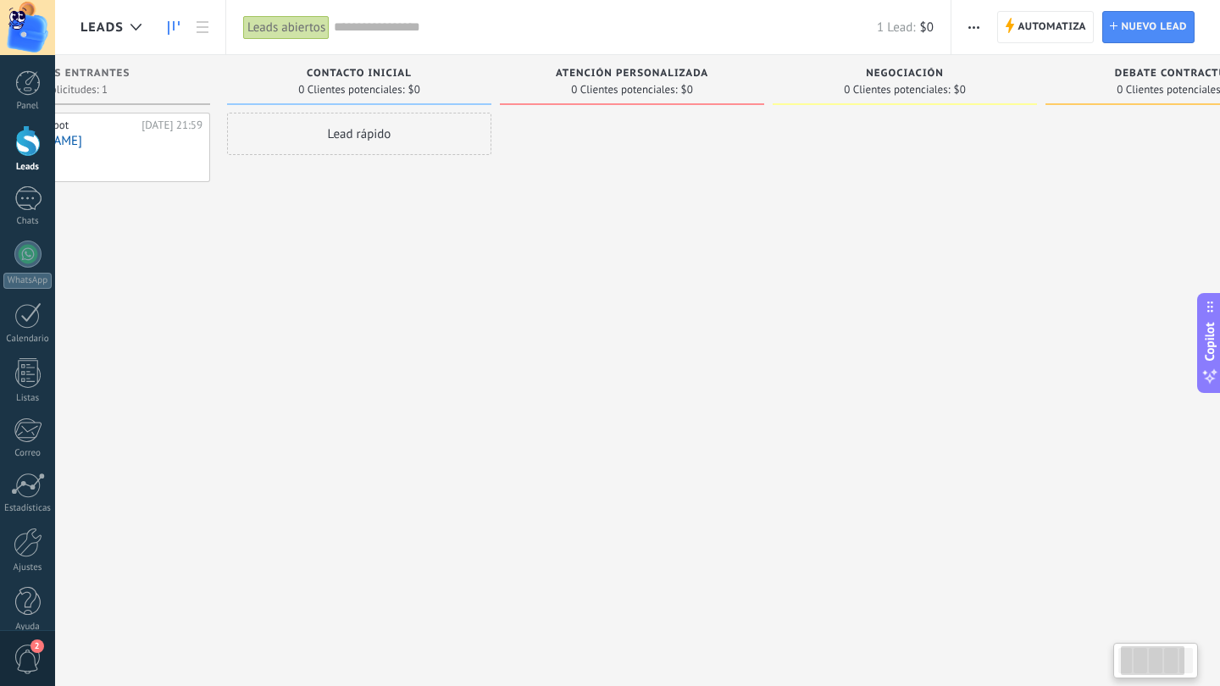
scroll to position [0, 75]
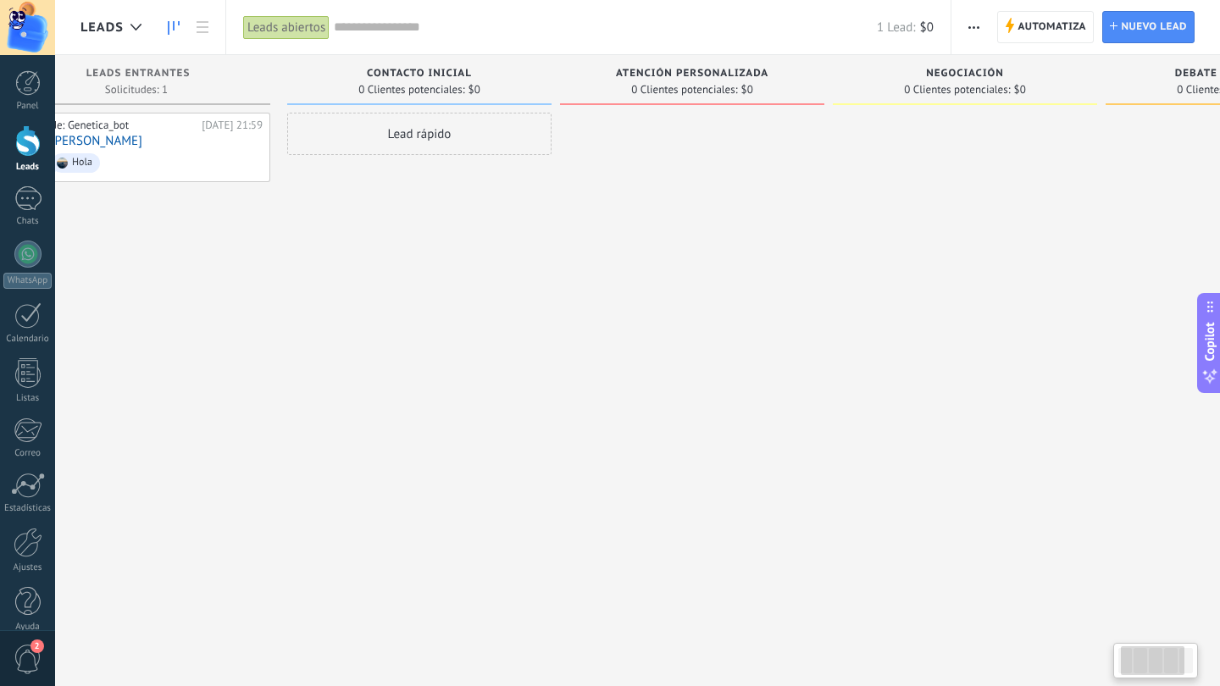
click at [645, 64] on div "Atención personalizada 0 Clientes potenciales: $0" at bounding box center [692, 80] width 264 height 50
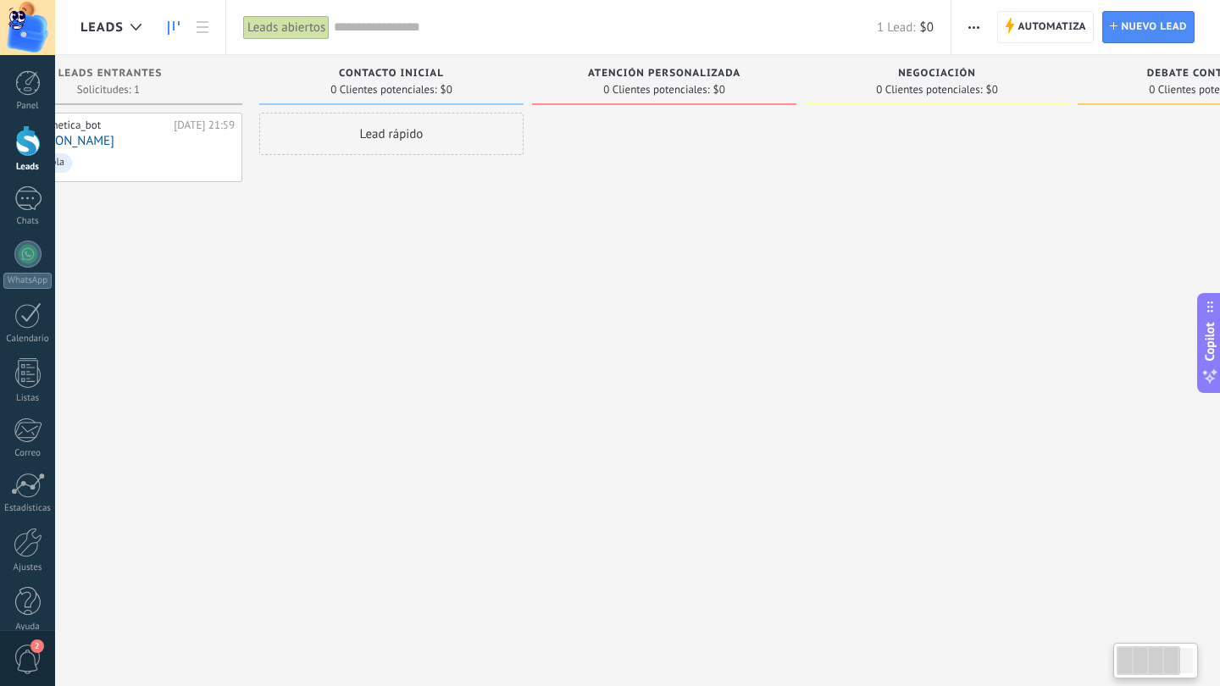
scroll to position [0, 0]
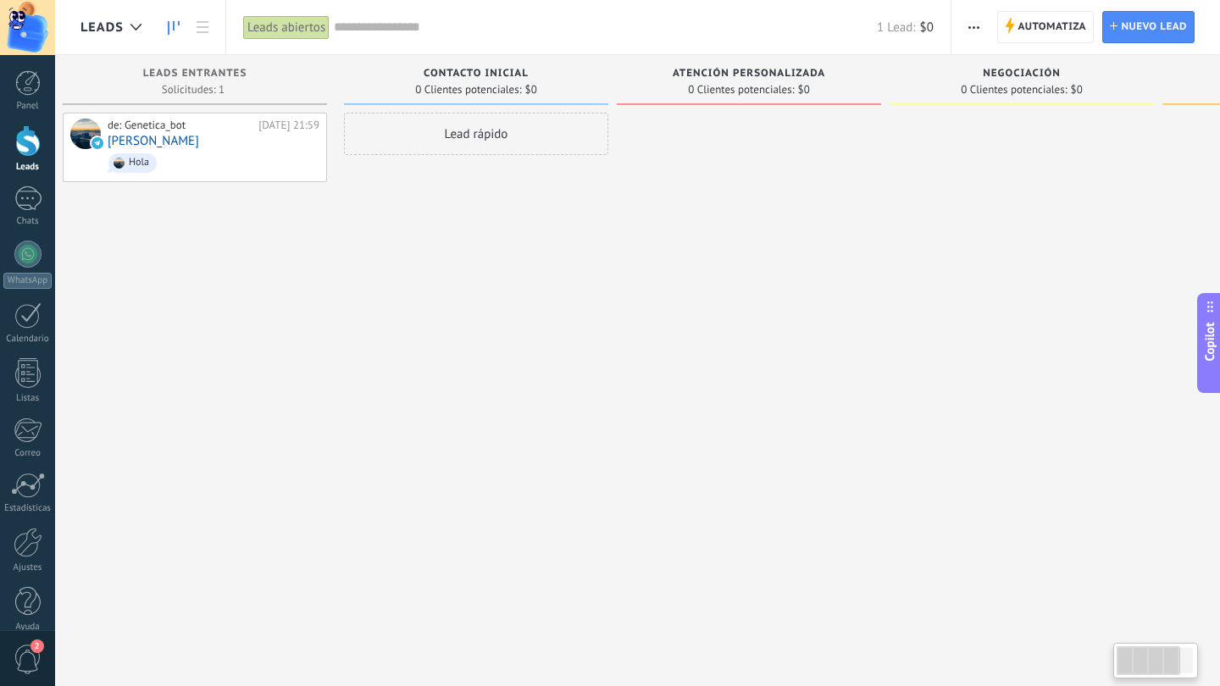
click at [820, 66] on div "Atención personalizada 0 Clientes potenciales: $0" at bounding box center [749, 80] width 264 height 50
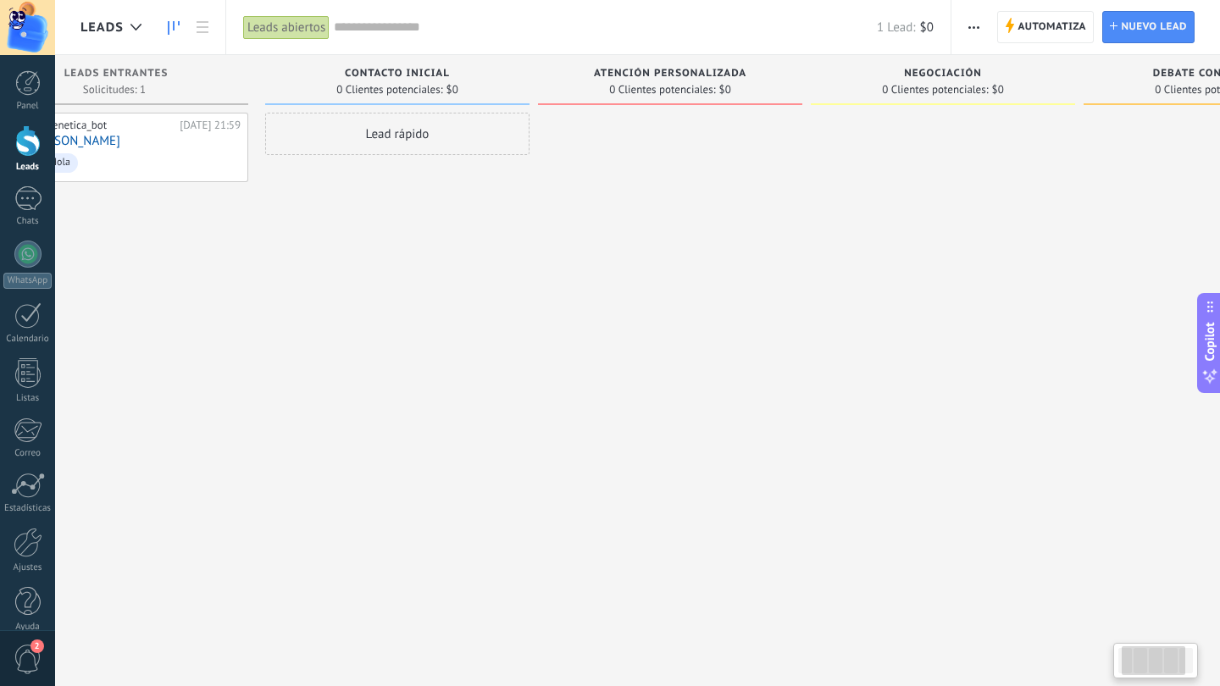
scroll to position [0, 113]
drag, startPoint x: 813, startPoint y: 66, endPoint x: 718, endPoint y: 66, distance: 94.0
click at [718, 66] on div "Atención personalizada 0 Clientes potenciales: $0" at bounding box center [654, 80] width 264 height 50
click at [756, 133] on div at bounding box center [654, 345] width 264 height 465
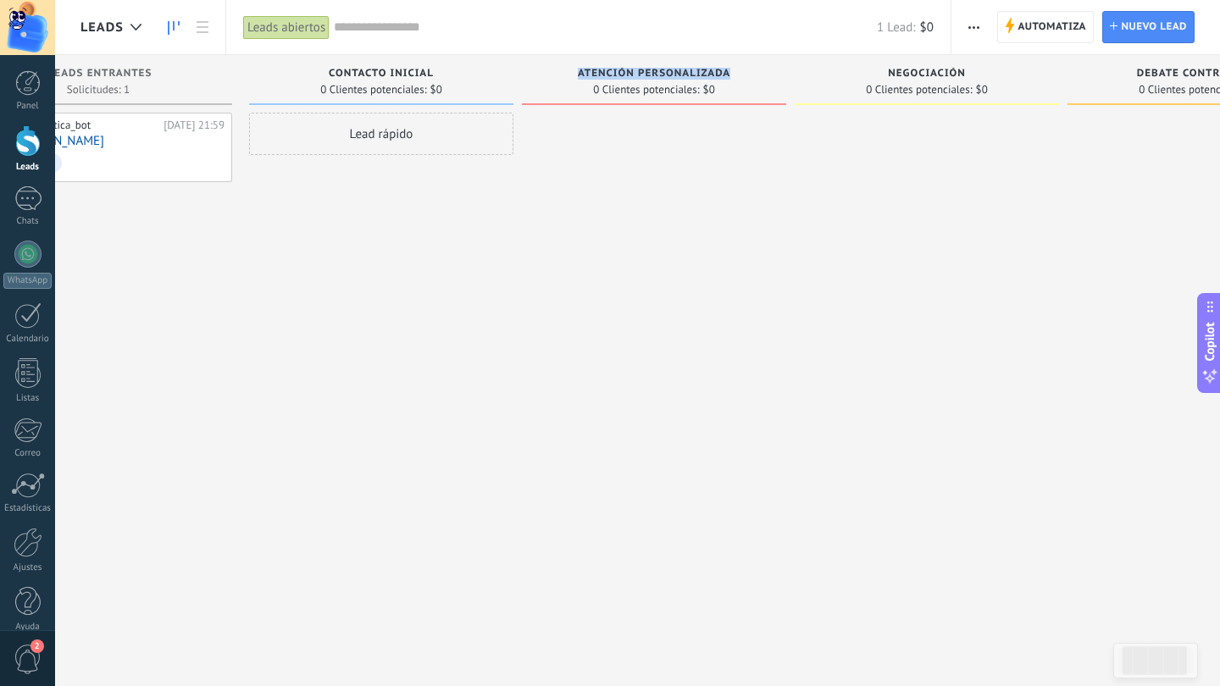
drag, startPoint x: 577, startPoint y: 70, endPoint x: 770, endPoint y: 81, distance: 193.5
click at [770, 81] on div "Atención personalizada" at bounding box center [653, 75] width 247 height 14
click at [17, 40] on div at bounding box center [27, 27] width 55 height 55
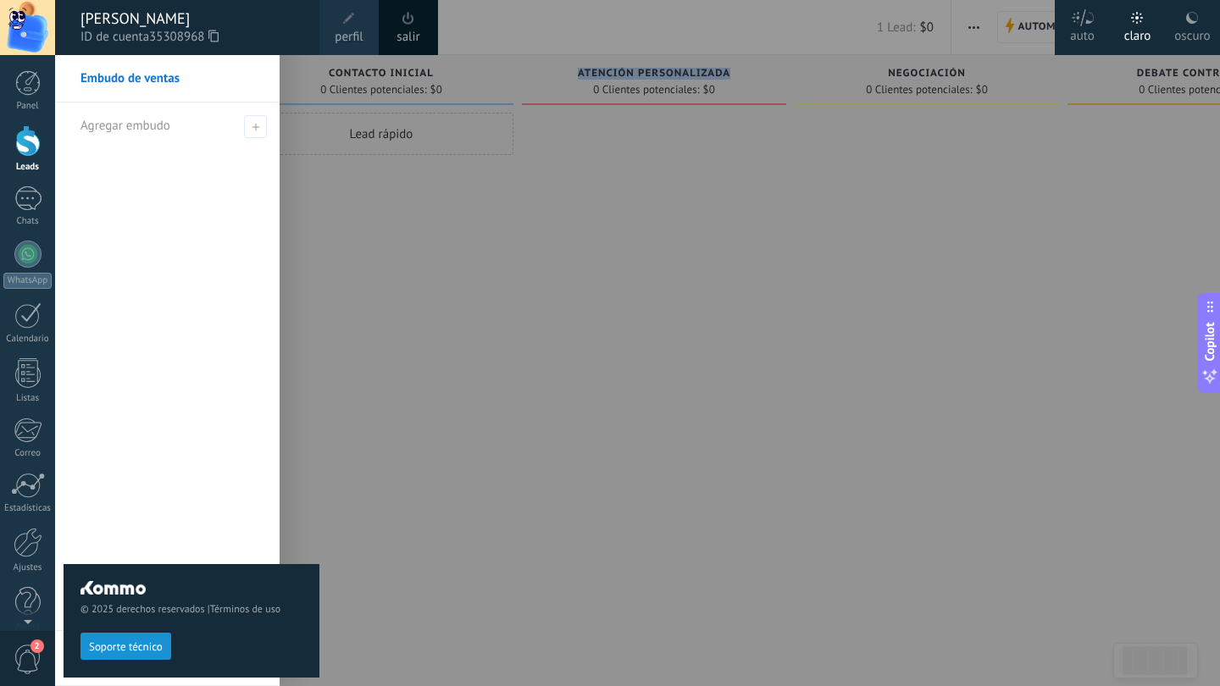
click at [336, 18] on link "perfil" at bounding box center [348, 27] width 59 height 55
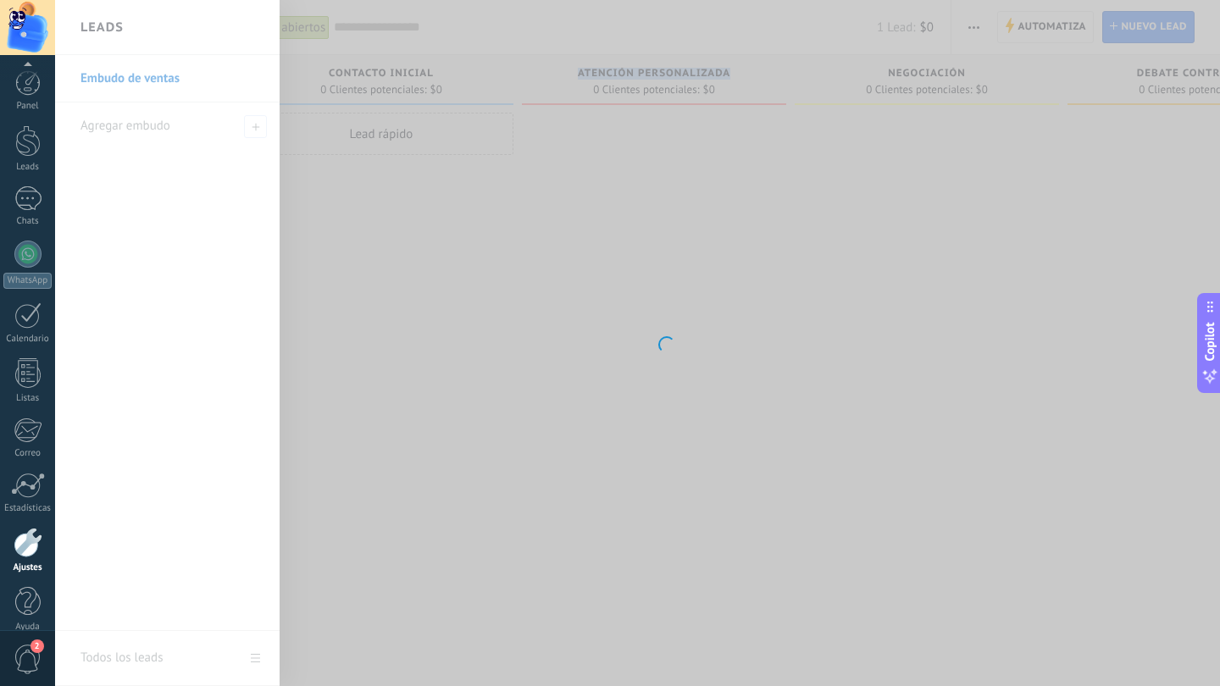
scroll to position [19, 0]
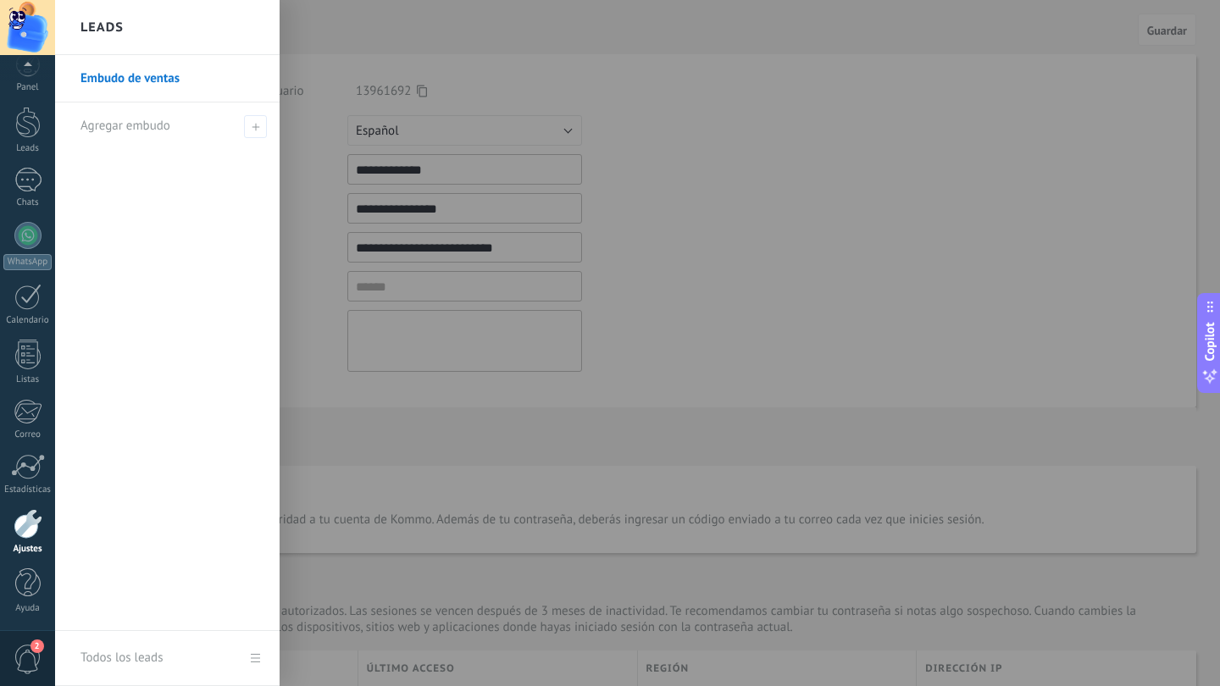
click at [641, 256] on div at bounding box center [665, 343] width 1220 height 686
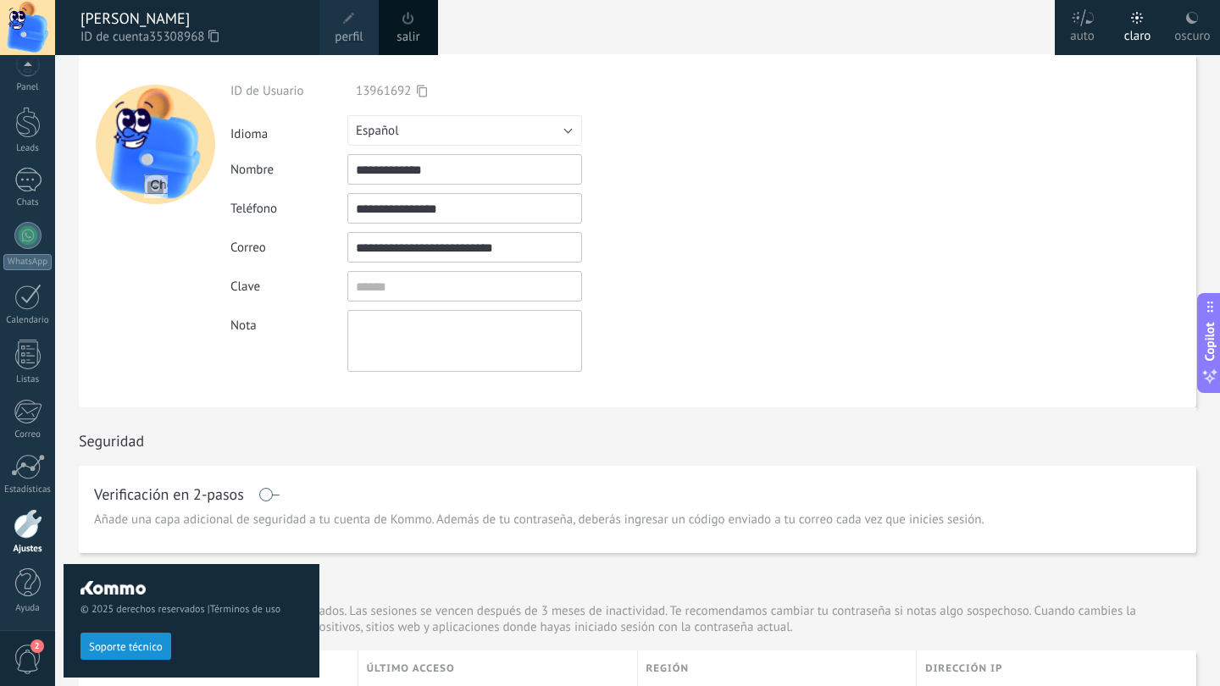
drag, startPoint x: 559, startPoint y: 254, endPoint x: 327, endPoint y: 250, distance: 232.2
click at [327, 250] on div "**********" at bounding box center [503, 247] width 547 height 31
click at [431, 282] on input "textbox" at bounding box center [464, 286] width 235 height 31
click at [679, 282] on div "Clave" at bounding box center [503, 286] width 547 height 31
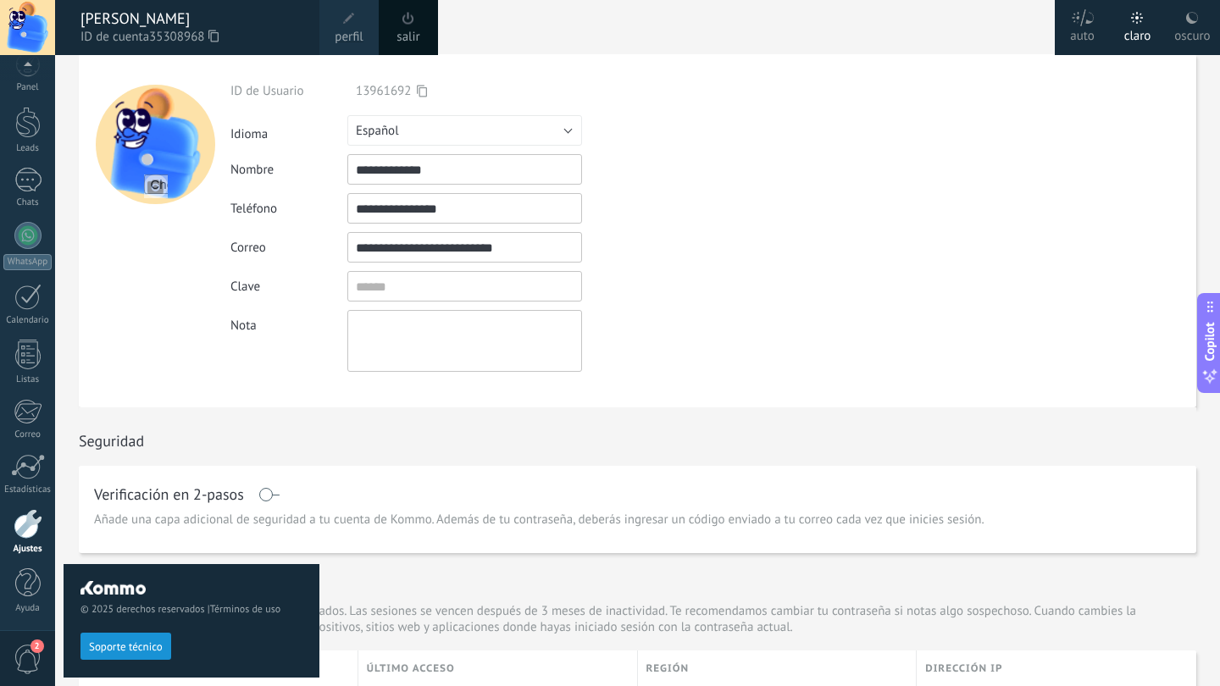
scroll to position [0, 0]
drag, startPoint x: 415, startPoint y: 291, endPoint x: 319, endPoint y: 291, distance: 96.6
click at [319, 291] on body ".abecls-1,.abecls-2{fill-rule:evenodd}.abecls-2{fill:#fff} .abhcls-1{fill:none}…" at bounding box center [610, 343] width 1220 height 686
click at [630, 292] on div "Clave" at bounding box center [503, 286] width 547 height 31
drag, startPoint x: 444, startPoint y: 292, endPoint x: 333, endPoint y: 292, distance: 111.0
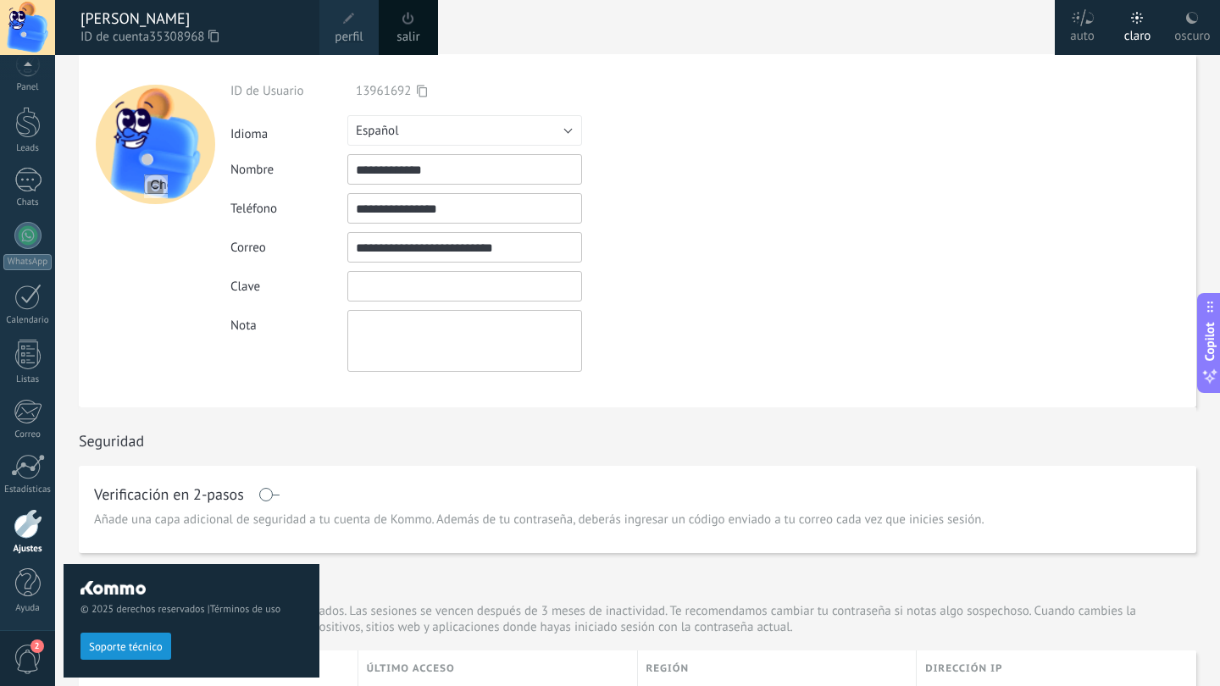
click at [333, 292] on div "Clave" at bounding box center [503, 286] width 547 height 31
drag, startPoint x: 341, startPoint y: 291, endPoint x: 444, endPoint y: 291, distance: 102.5
click at [444, 291] on div "Clave" at bounding box center [503, 286] width 547 height 31
click at [444, 291] on input "textbox" at bounding box center [464, 286] width 235 height 31
type input "*"
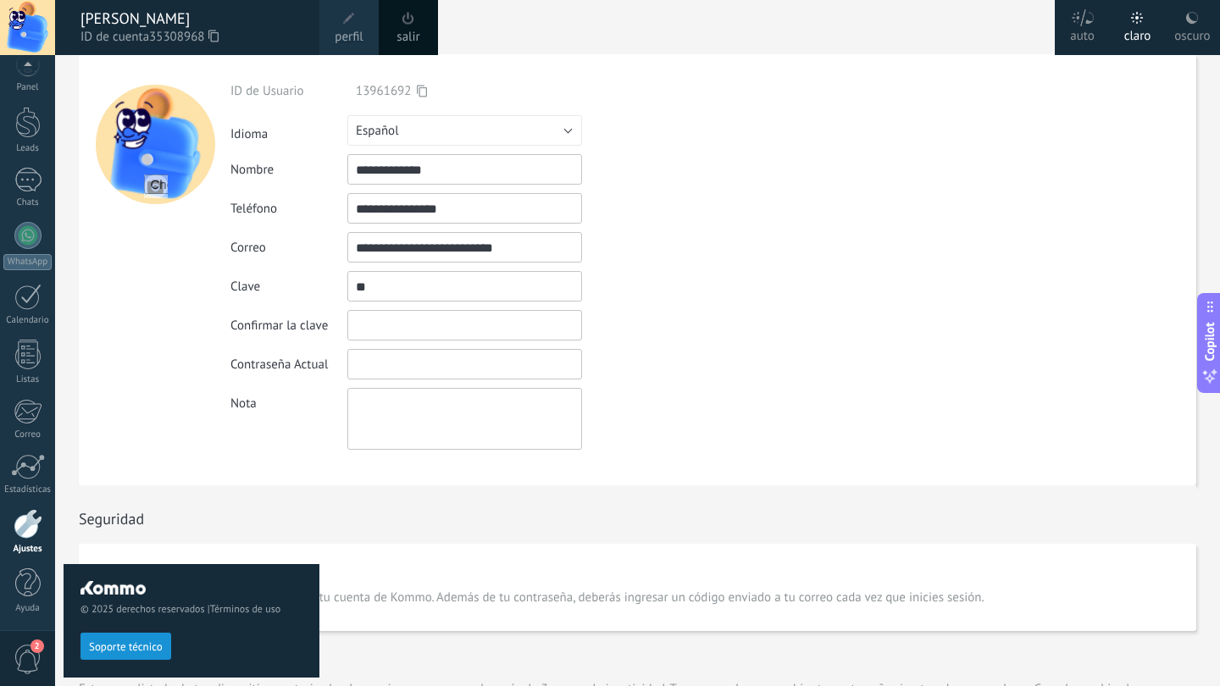
type input "*"
type input "**********"
click at [498, 331] on input "textbox" at bounding box center [464, 325] width 235 height 31
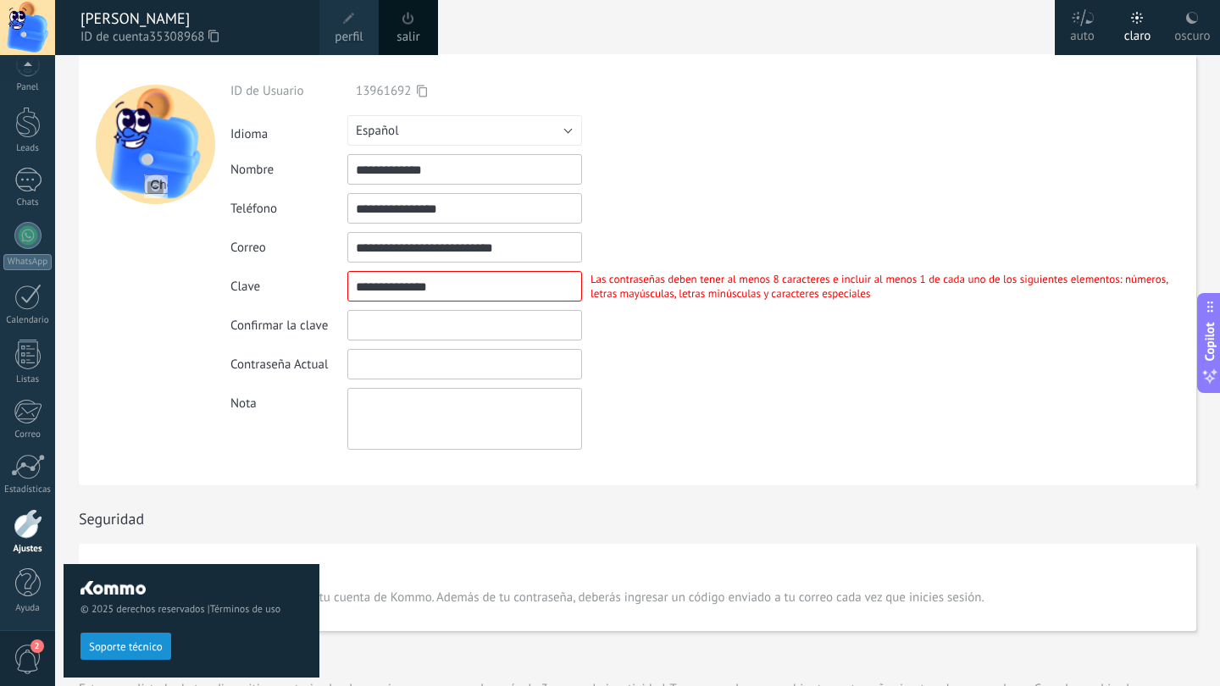
type input "*"
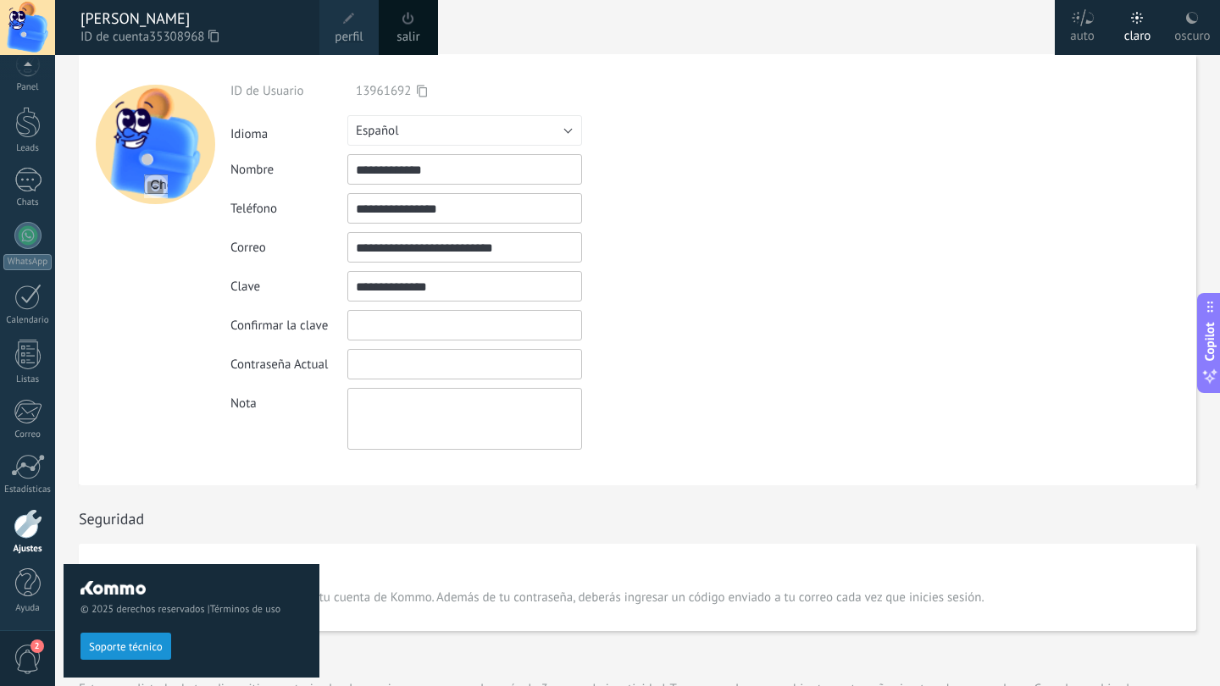
drag, startPoint x: 502, startPoint y: 284, endPoint x: 349, endPoint y: 280, distance: 152.6
click at [349, 280] on input "textbox" at bounding box center [464, 286] width 235 height 31
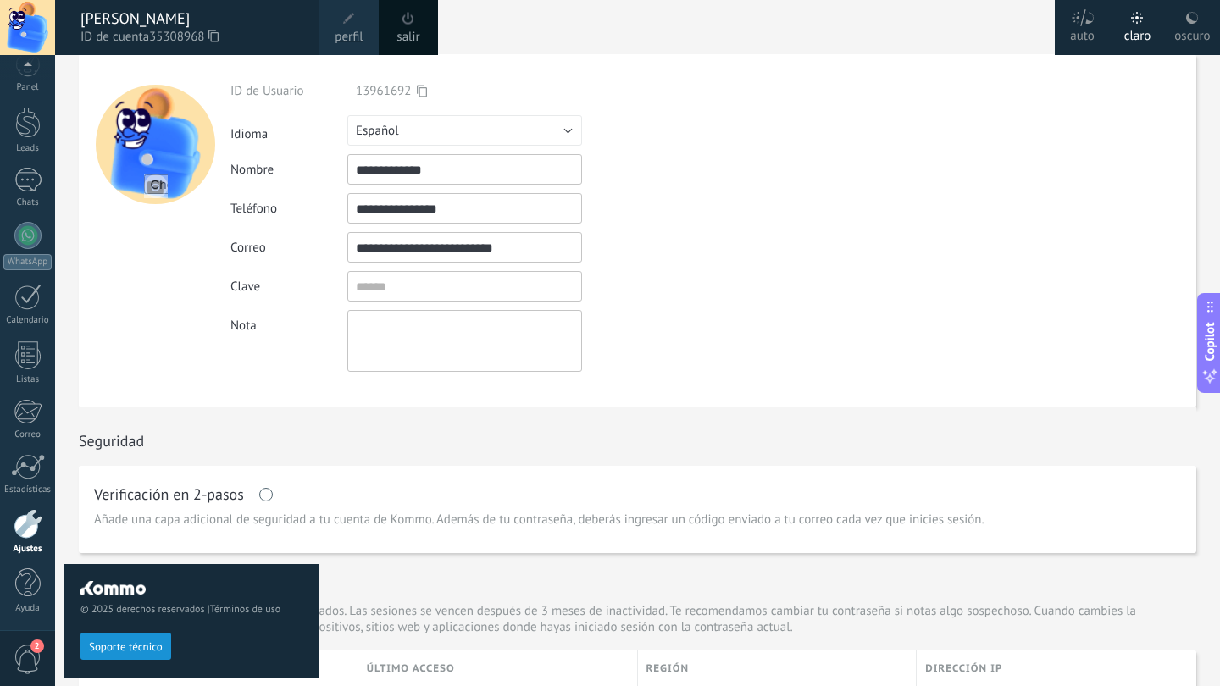
click at [827, 318] on div "Nota" at bounding box center [713, 341] width 966 height 62
drag, startPoint x: 556, startPoint y: 243, endPoint x: 326, endPoint y: 236, distance: 229.7
click at [326, 236] on div "**********" at bounding box center [713, 247] width 966 height 31
click at [436, 288] on input "textbox" at bounding box center [464, 286] width 235 height 31
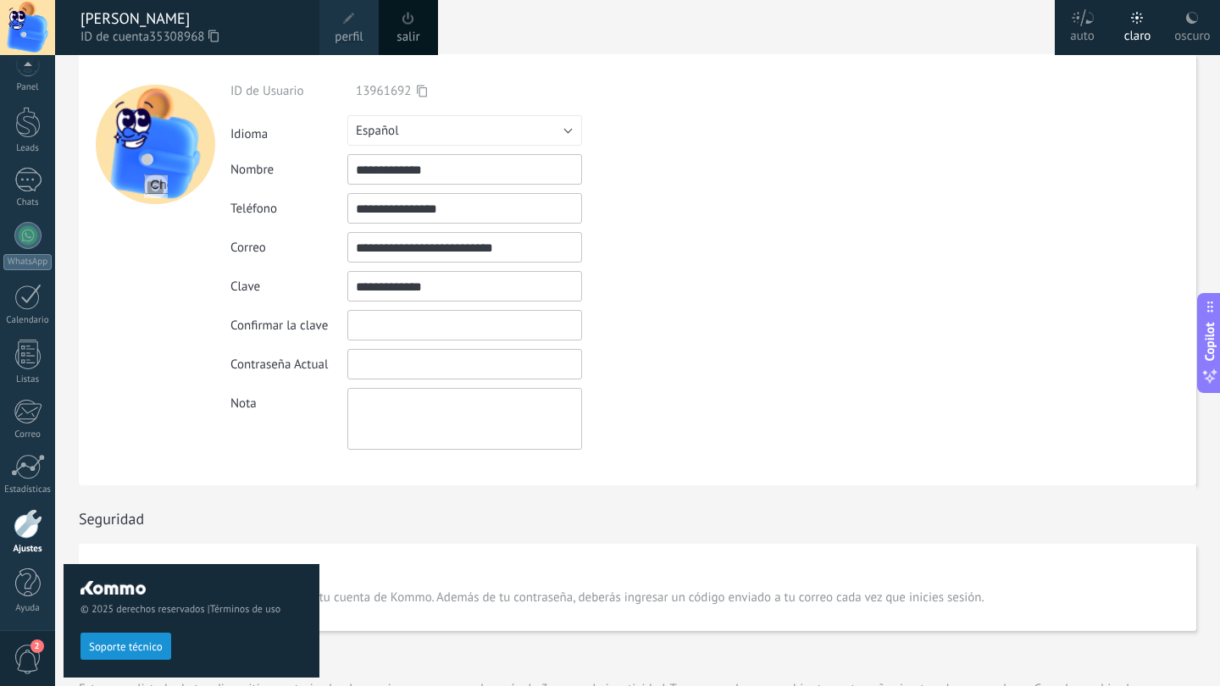
type input "**********"
click at [422, 323] on input "textbox" at bounding box center [464, 325] width 235 height 31
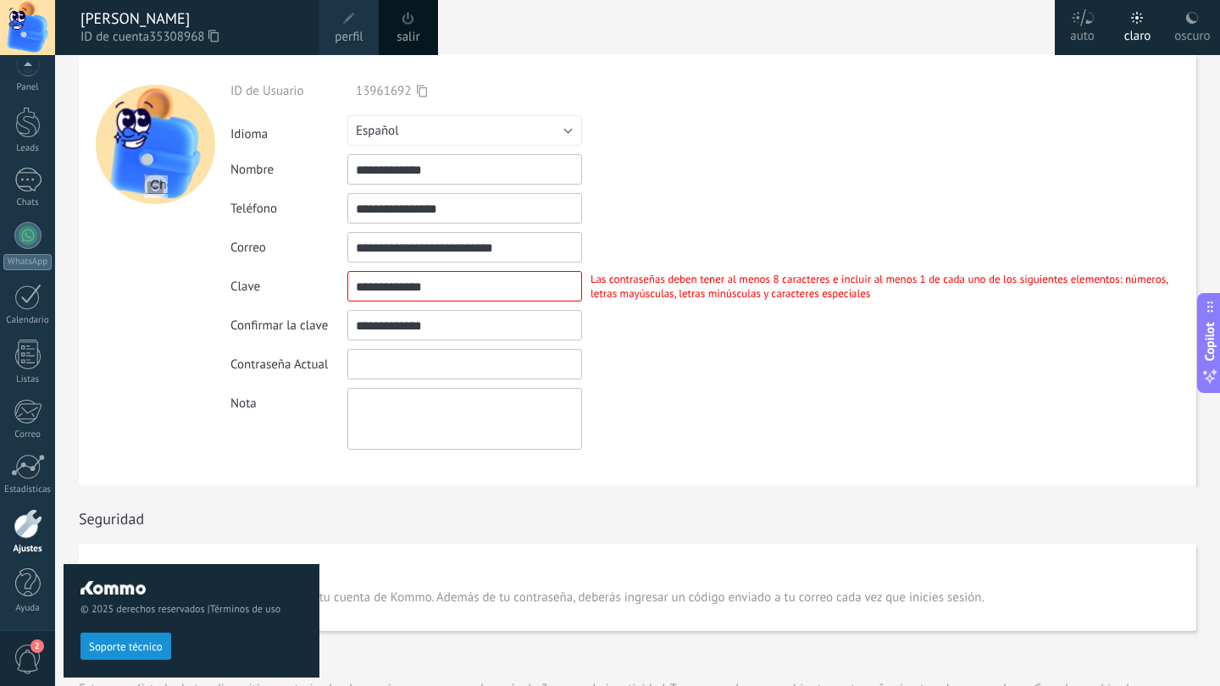
type input "**********"
click at [646, 358] on div "Contraseña incorrecta" at bounding box center [641, 365] width 119 height 14
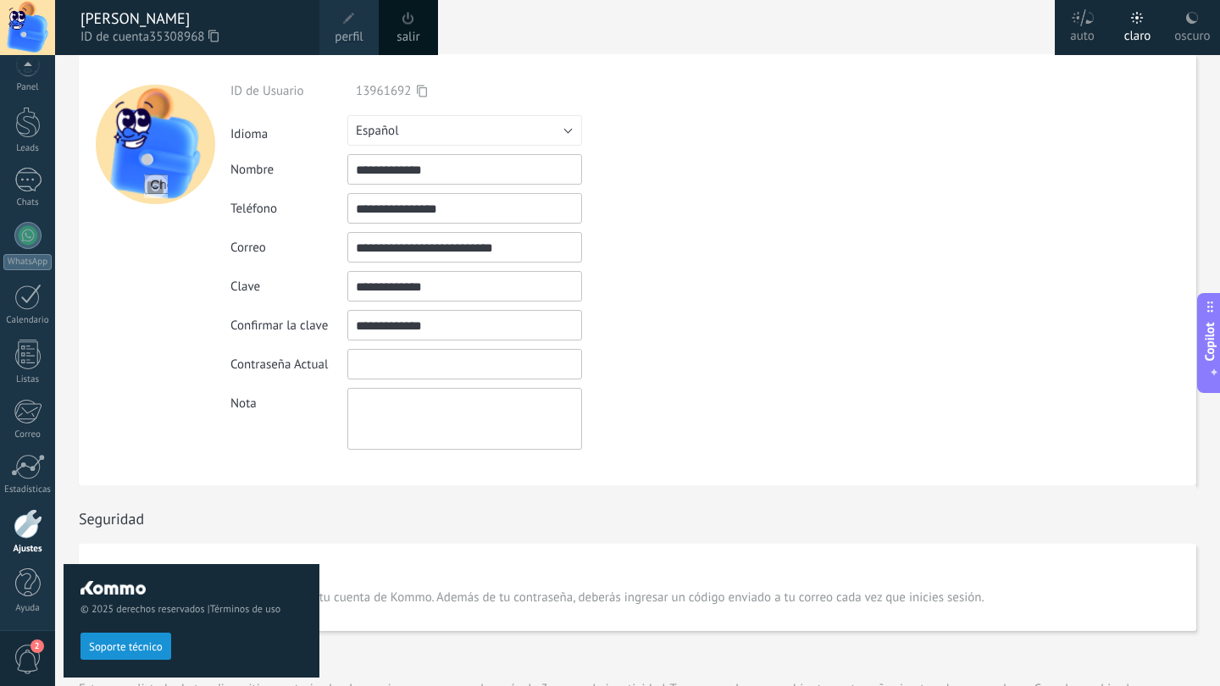
click at [469, 288] on input "textbox" at bounding box center [464, 286] width 235 height 31
type input "**********"
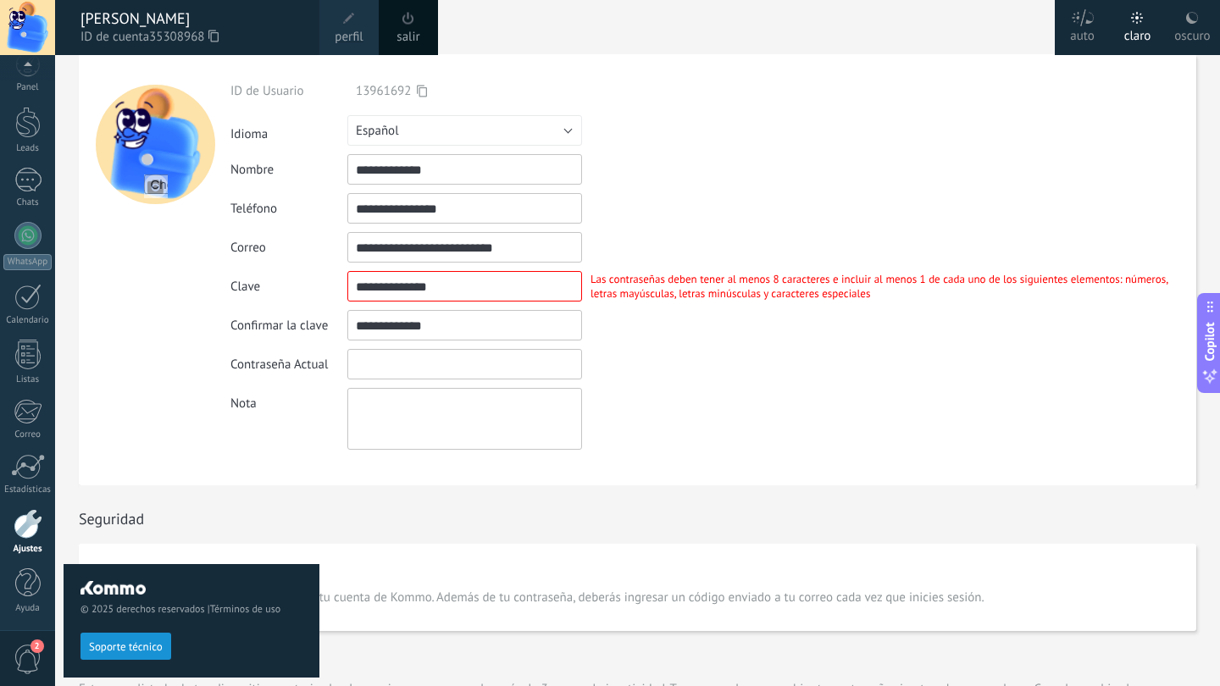
click at [446, 333] on input "textbox" at bounding box center [464, 325] width 235 height 31
type input "**********"
click at [740, 360] on div "Contraseña Actual Contraseña incorrecta" at bounding box center [713, 364] width 966 height 31
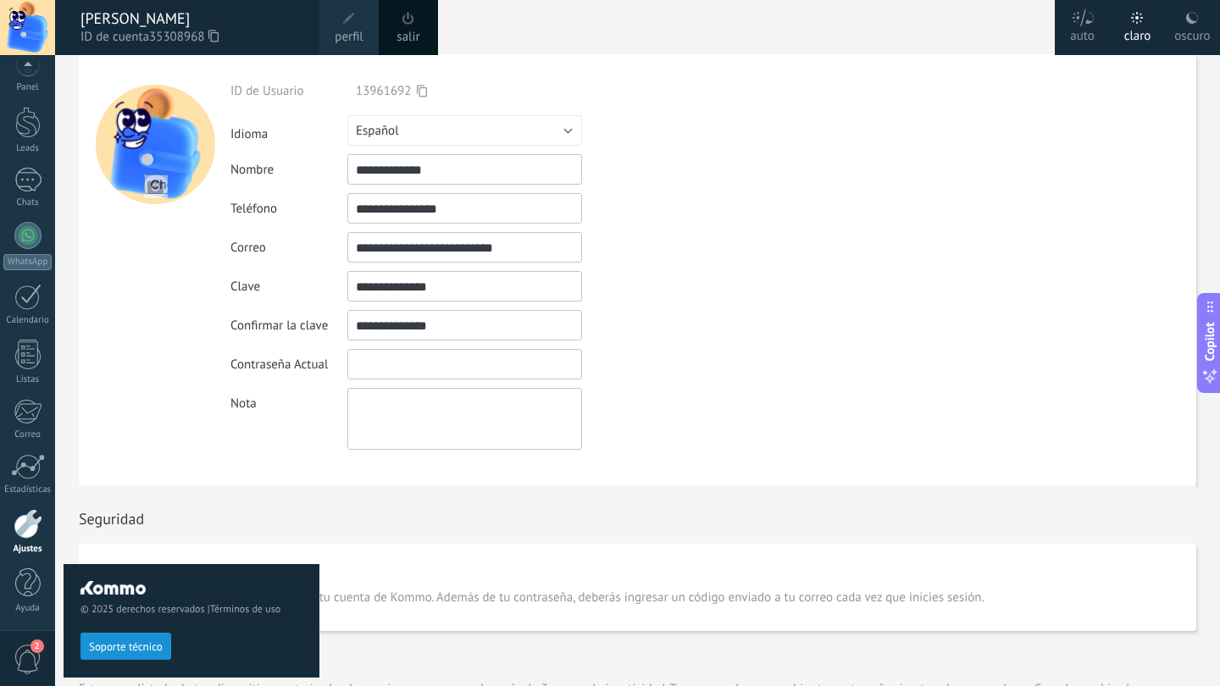
click at [469, 291] on input "textbox" at bounding box center [464, 286] width 235 height 31
type input "**********"
click at [444, 340] on input "textbox" at bounding box center [464, 325] width 235 height 31
type input "**********"
click at [685, 385] on div "**********" at bounding box center [713, 266] width 966 height 367
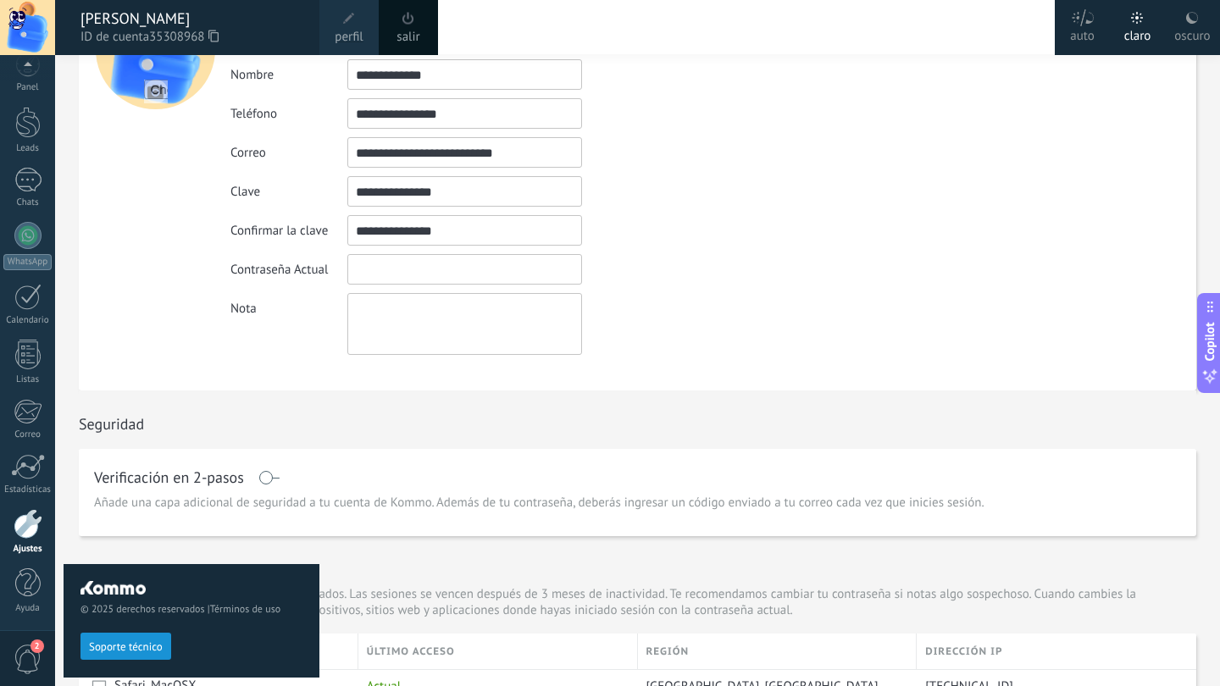
scroll to position [90, 0]
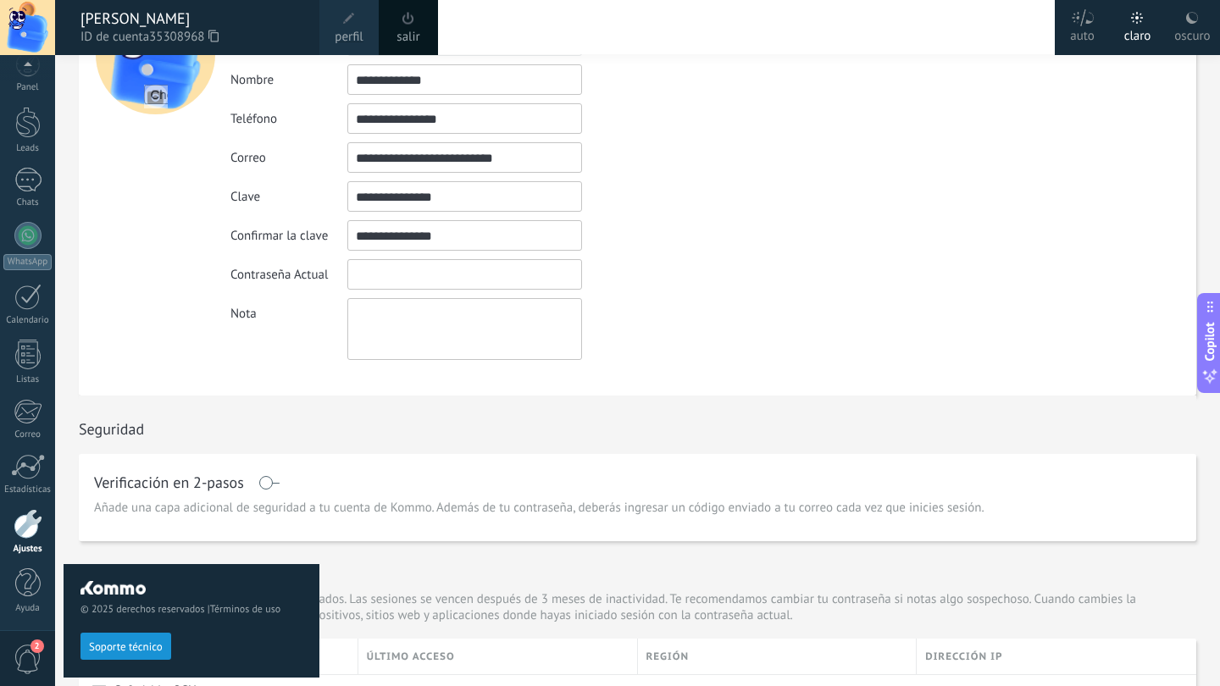
click at [719, 183] on div "Las contraseñas deben tener al menos 8 caracteres e incluir al menos 1 de cada …" at bounding box center [889, 196] width 614 height 29
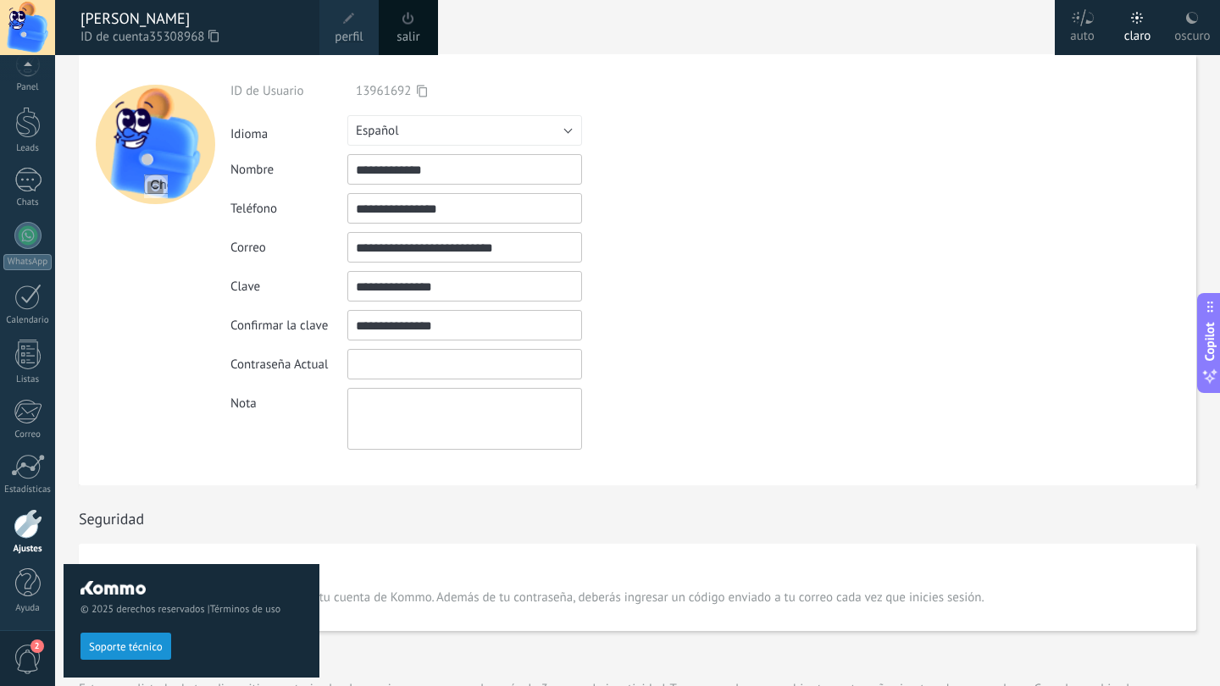
scroll to position [0, 0]
drag, startPoint x: 452, startPoint y: 290, endPoint x: 344, endPoint y: 289, distance: 108.5
click at [344, 289] on div "Clave Las contraseñas deben tener al menos 8 caracteres e incluir al menos 1 de…" at bounding box center [713, 286] width 966 height 31
click at [820, 267] on div "**********" at bounding box center [713, 266] width 966 height 367
click at [542, 361] on input "textbox" at bounding box center [464, 364] width 235 height 31
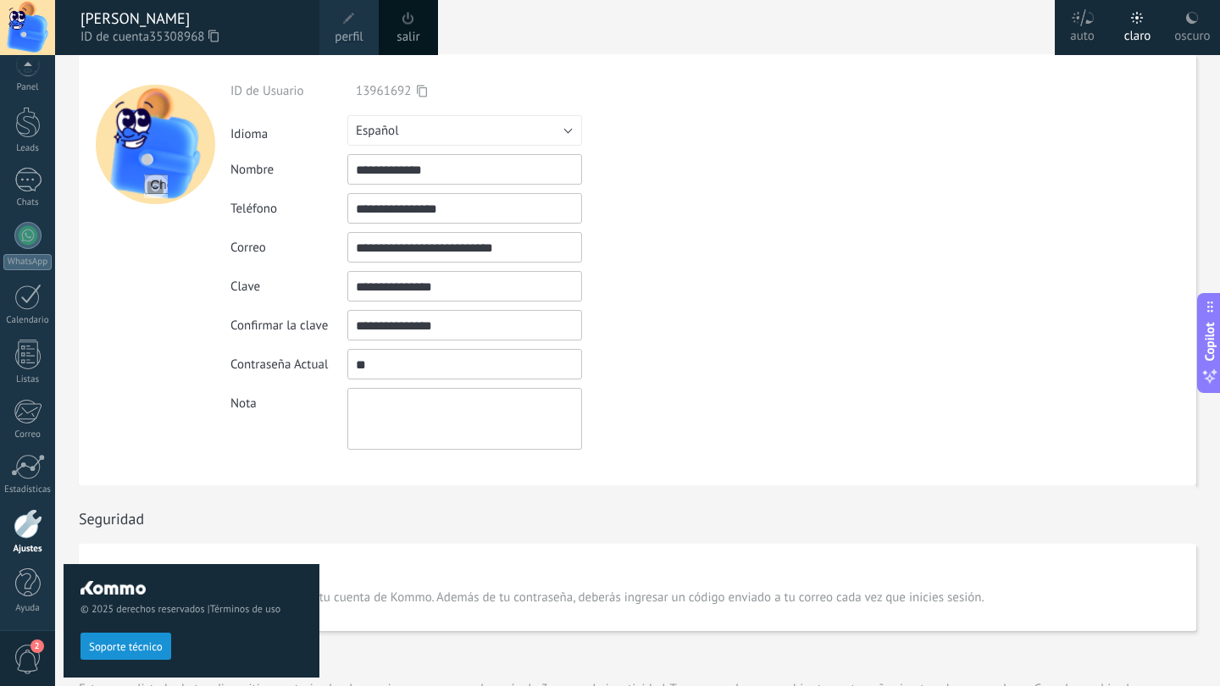
type input "*"
type input "**********"
click at [782, 414] on div "Nota" at bounding box center [713, 419] width 966 height 62
click at [707, 417] on div "Nota" at bounding box center [713, 419] width 966 height 62
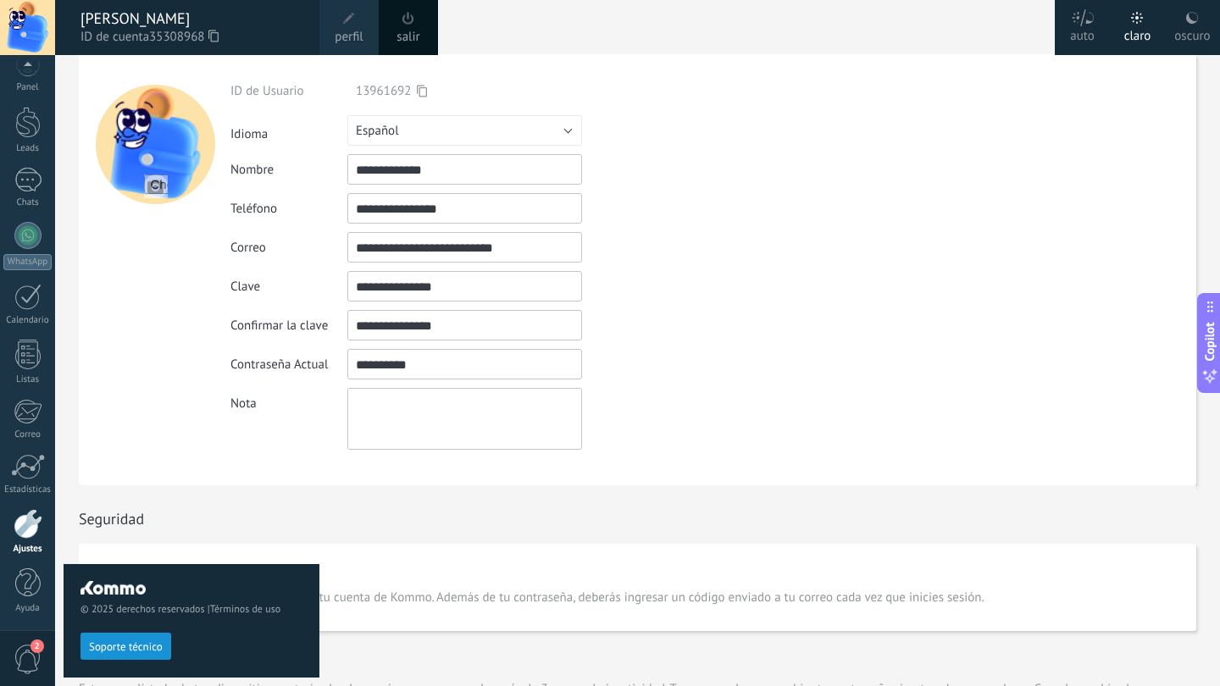
click at [595, 340] on div "Confirmar la clave La contraseña no coincide" at bounding box center [713, 325] width 966 height 31
click at [24, 127] on div at bounding box center [27, 122] width 25 height 31
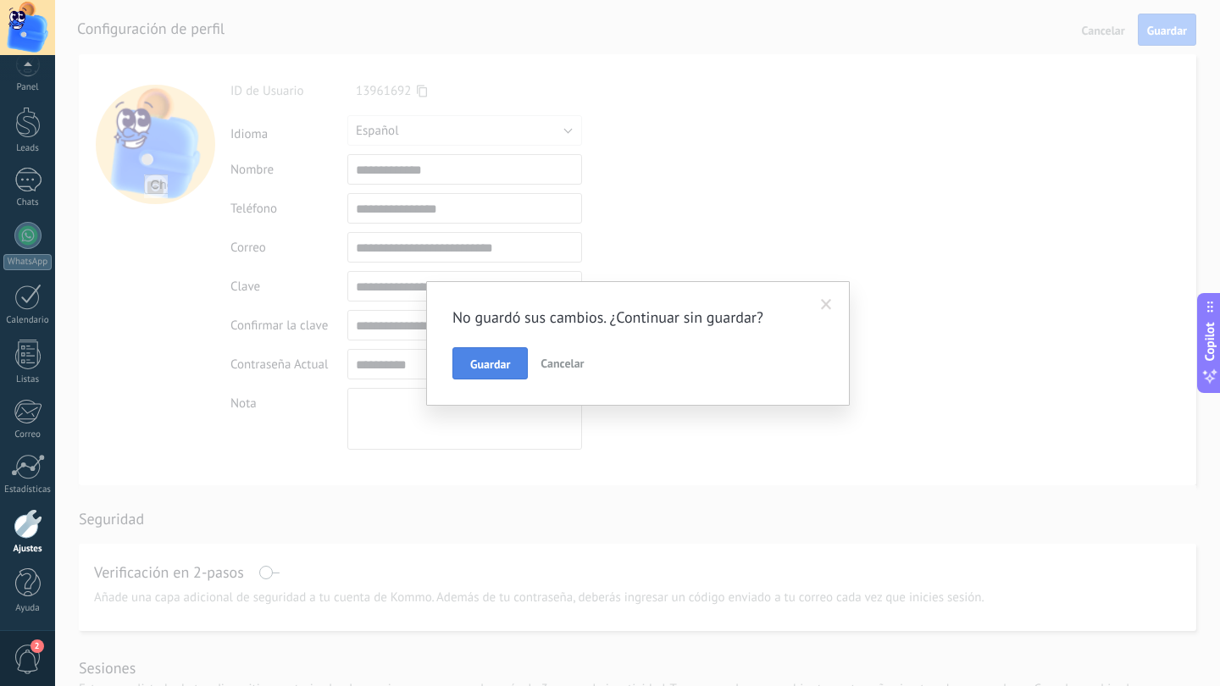
click at [516, 362] on button "Guardar" at bounding box center [489, 363] width 75 height 32
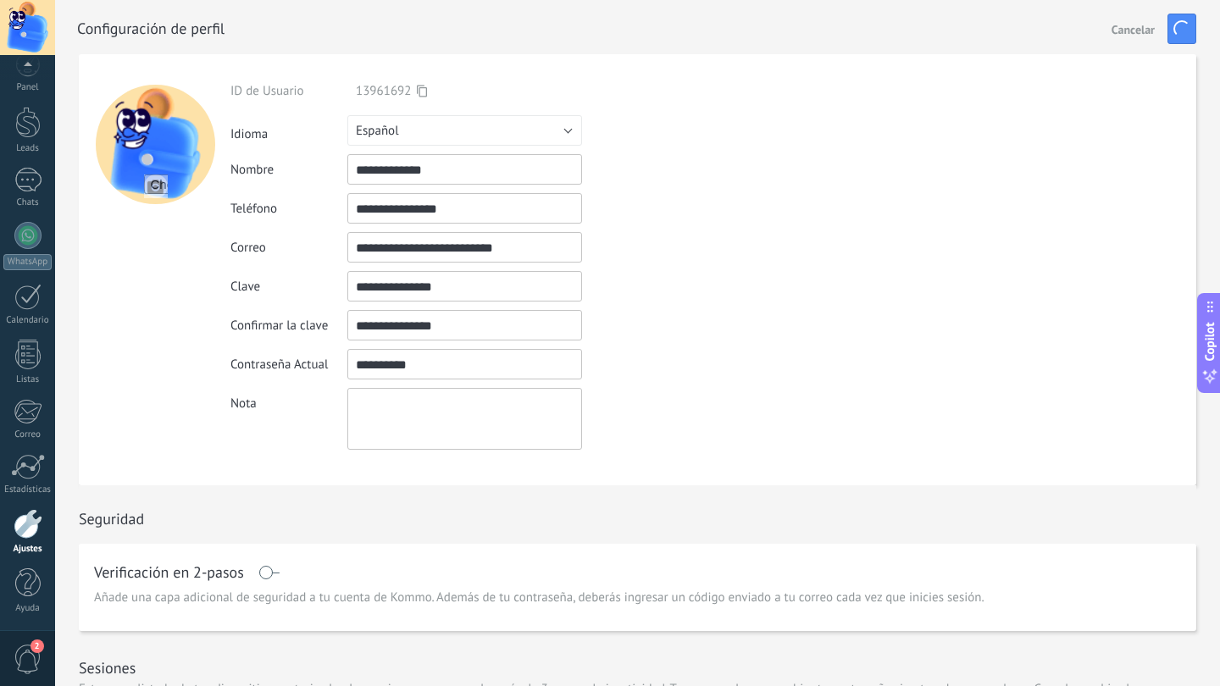
click at [516, 362] on input "textbox" at bounding box center [464, 364] width 235 height 31
click at [19, 108] on div at bounding box center [27, 122] width 25 height 31
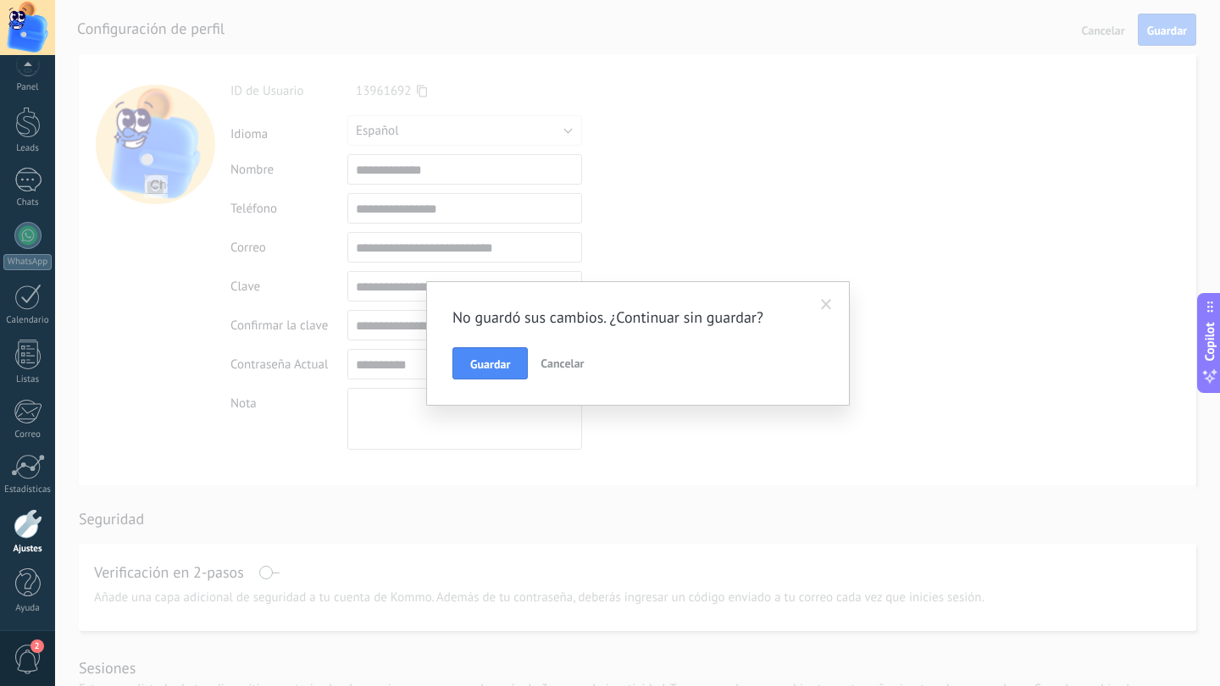
click at [545, 357] on span "Cancelar" at bounding box center [562, 363] width 43 height 15
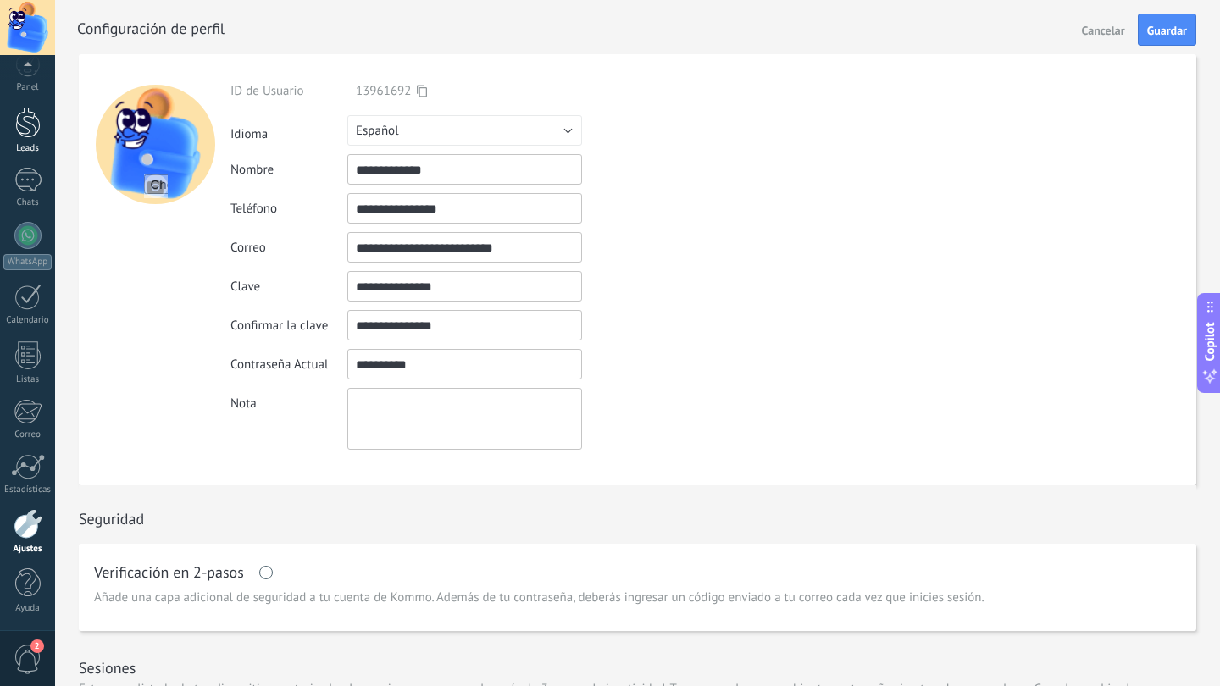
click at [27, 123] on div at bounding box center [27, 122] width 25 height 31
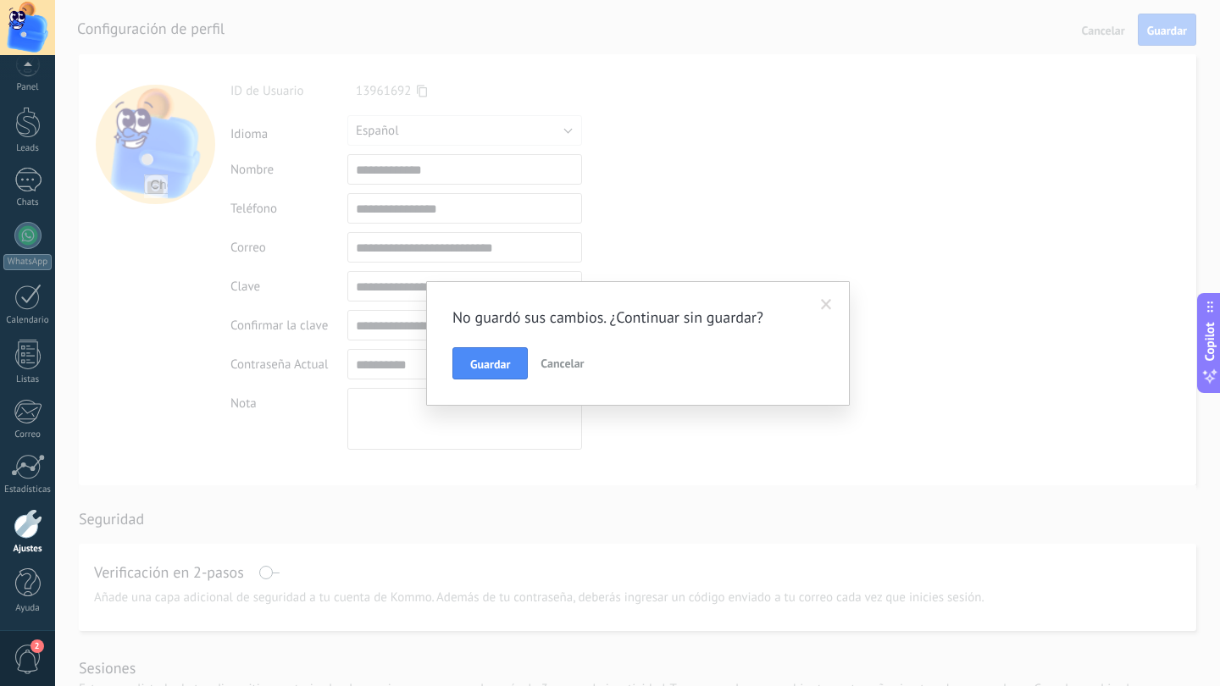
click at [552, 362] on span "Cancelar" at bounding box center [562, 363] width 43 height 15
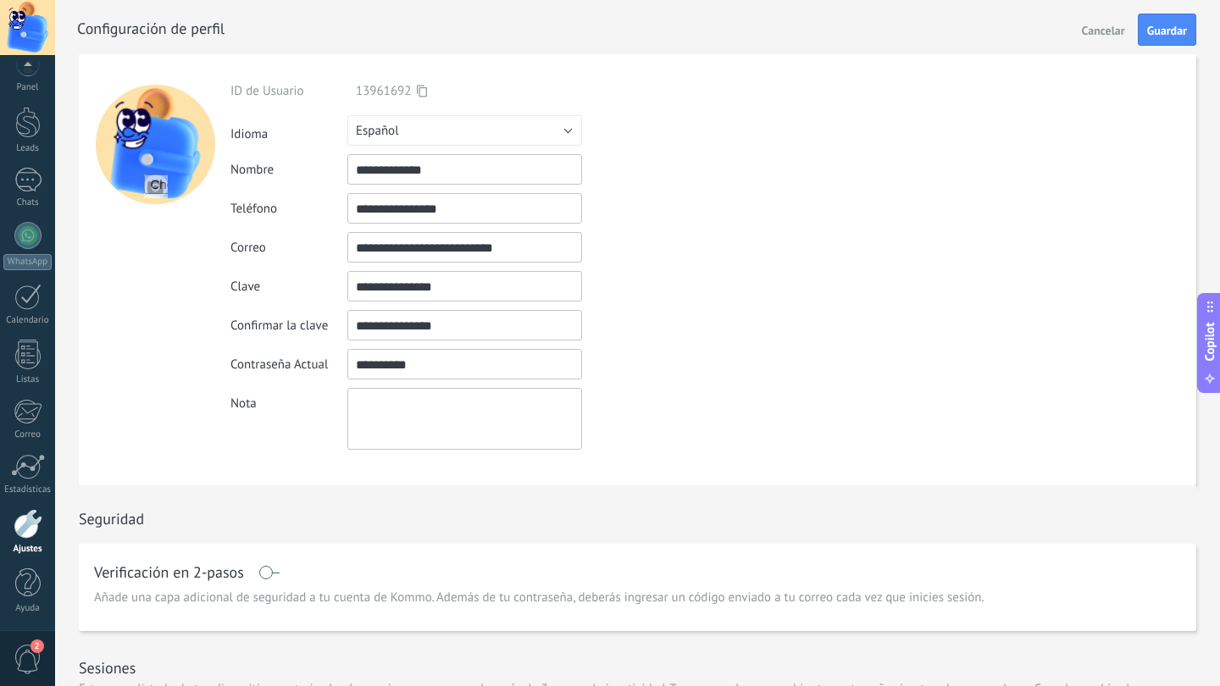
click at [1094, 39] on button "Cancelar" at bounding box center [1103, 29] width 57 height 27
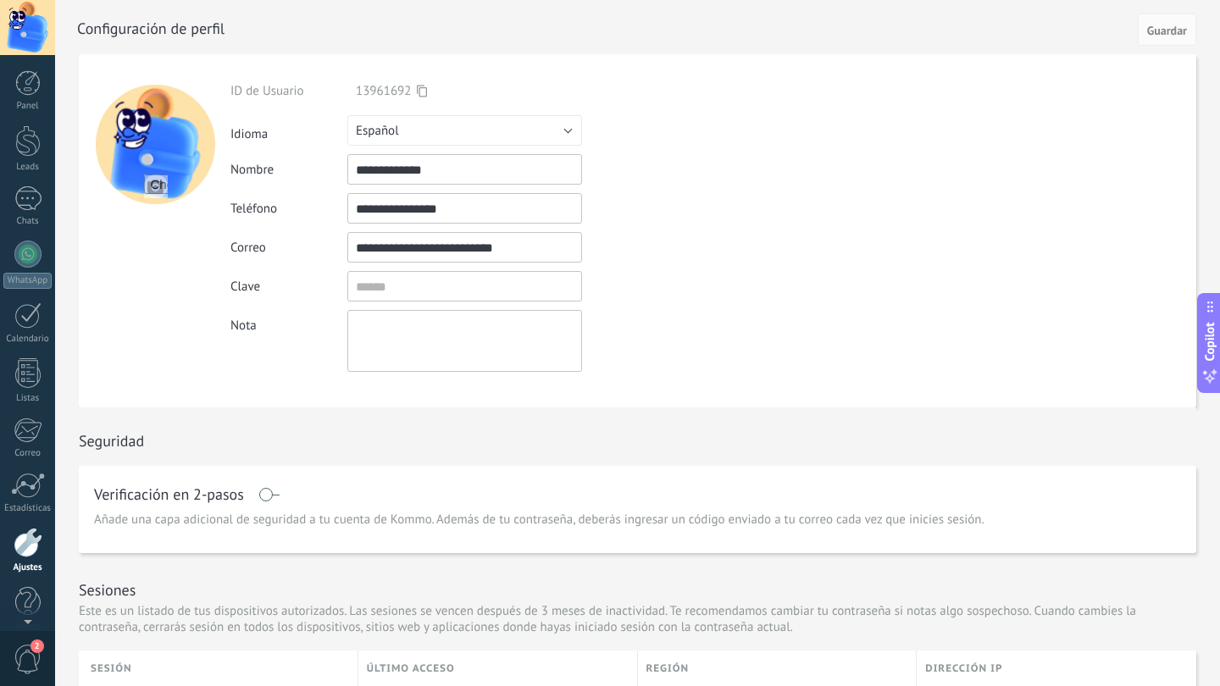
scroll to position [19, 0]
drag, startPoint x: 538, startPoint y: 249, endPoint x: 290, endPoint y: 244, distance: 248.3
click at [290, 244] on div "**********" at bounding box center [713, 247] width 966 height 31
click at [25, 129] on div at bounding box center [27, 127] width 25 height 31
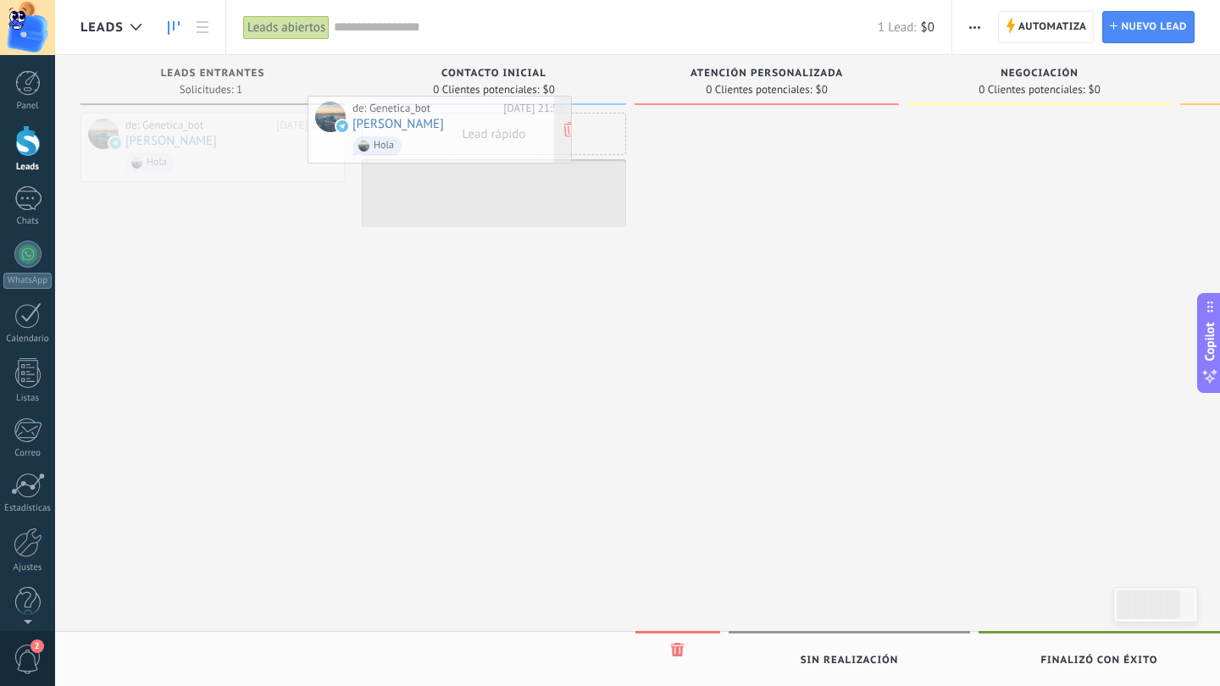
drag, startPoint x: 258, startPoint y: 155, endPoint x: 490, endPoint y: 141, distance: 232.6
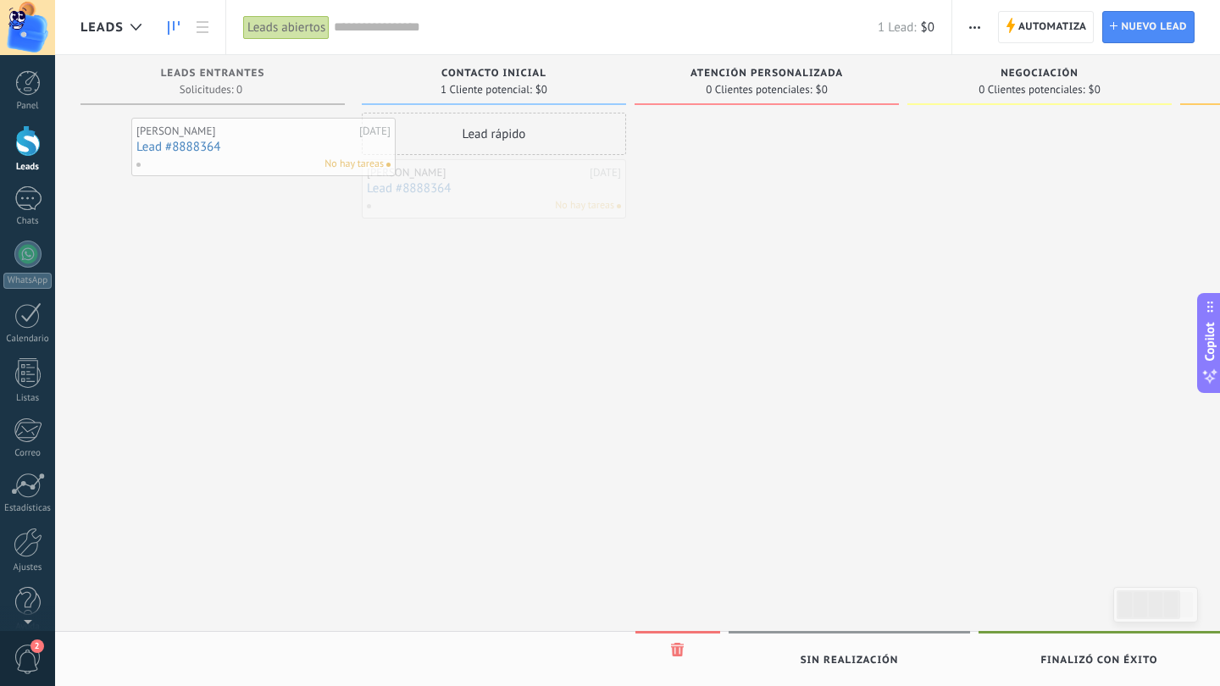
drag, startPoint x: 468, startPoint y: 196, endPoint x: 219, endPoint y: 147, distance: 252.9
drag, startPoint x: 471, startPoint y: 176, endPoint x: 176, endPoint y: 129, distance: 298.6
